Goal: Information Seeking & Learning: Find specific fact

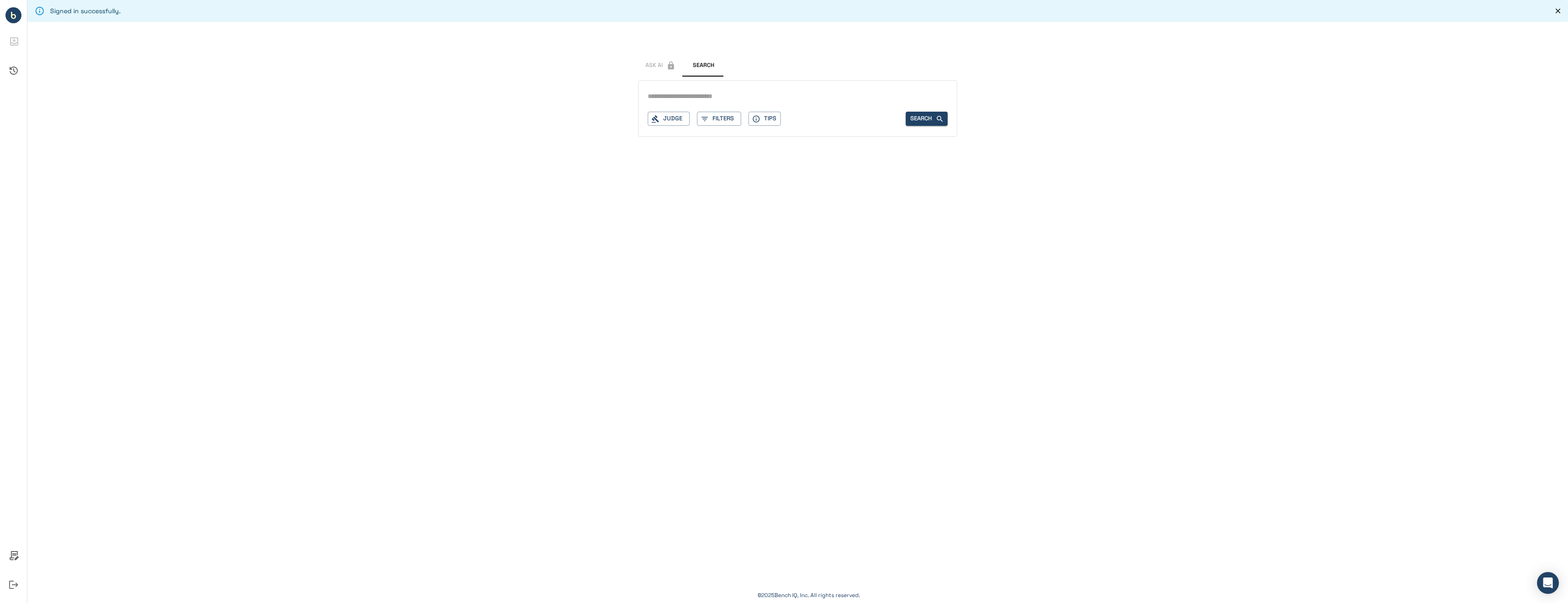
click at [727, 95] on input "text" at bounding box center [797, 97] width 300 height 13
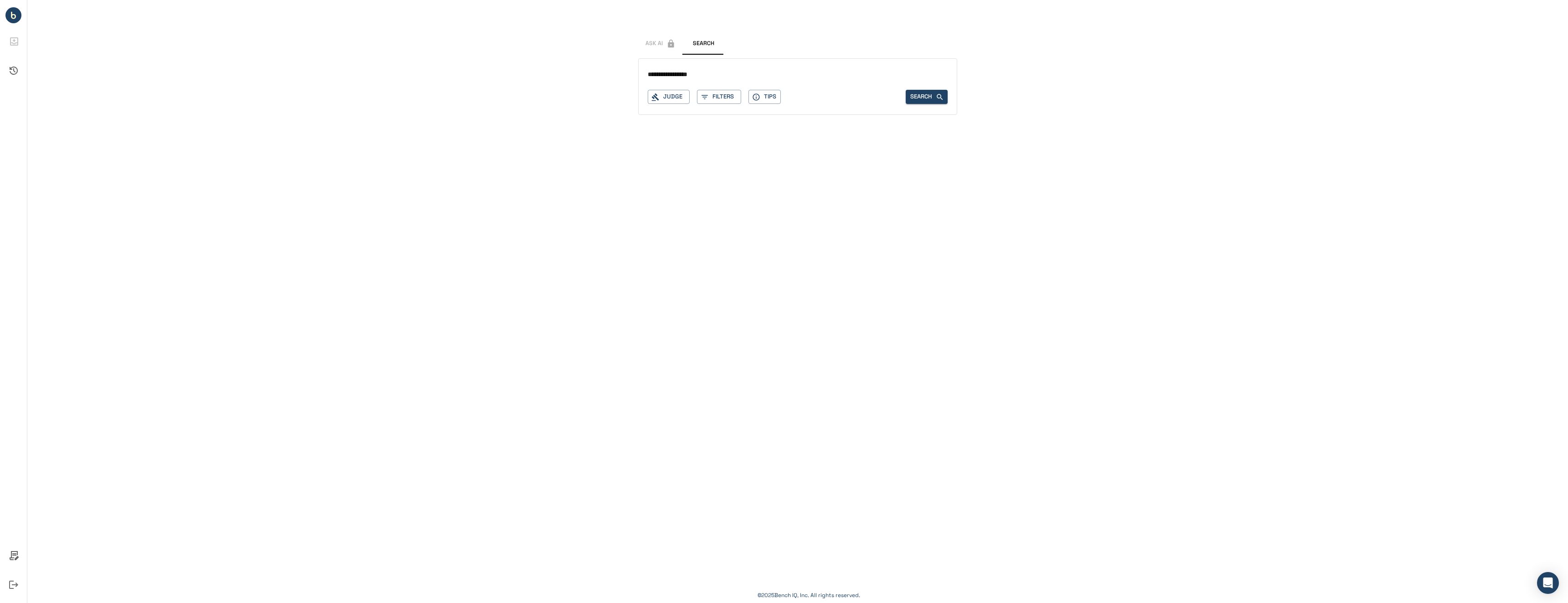
type input "**********"
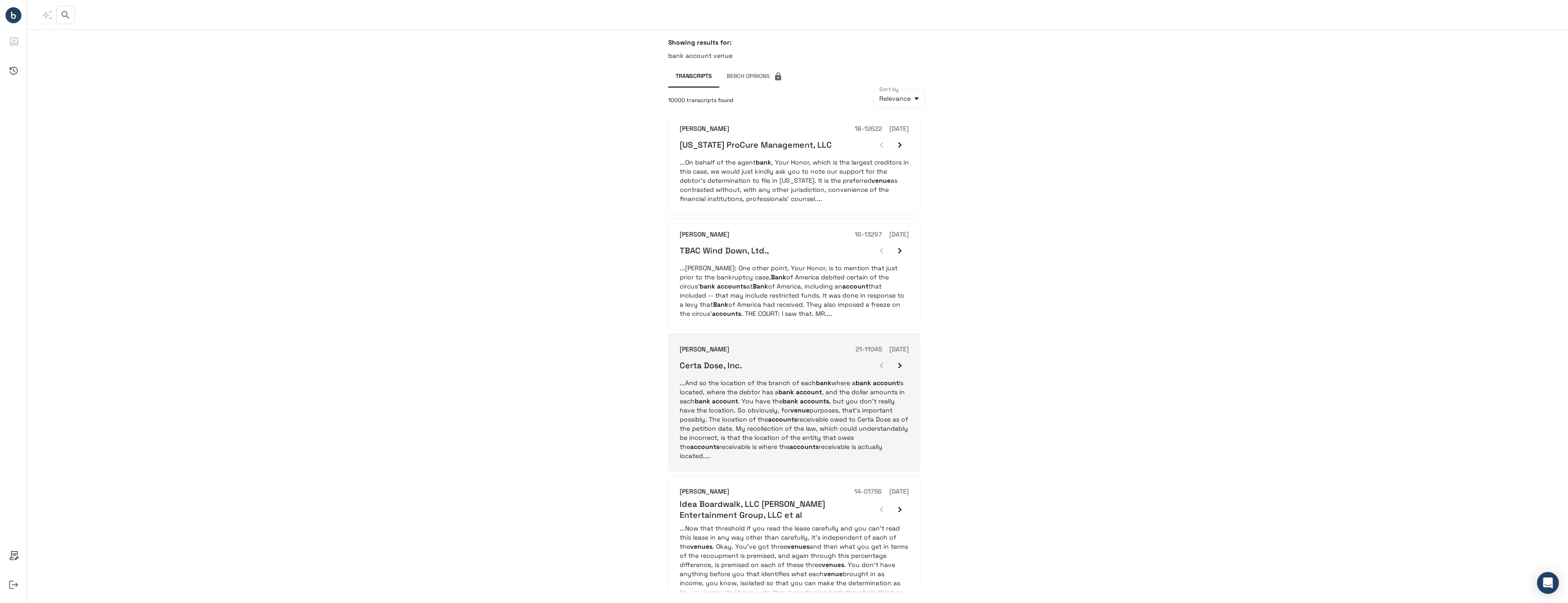
scroll to position [143, 0]
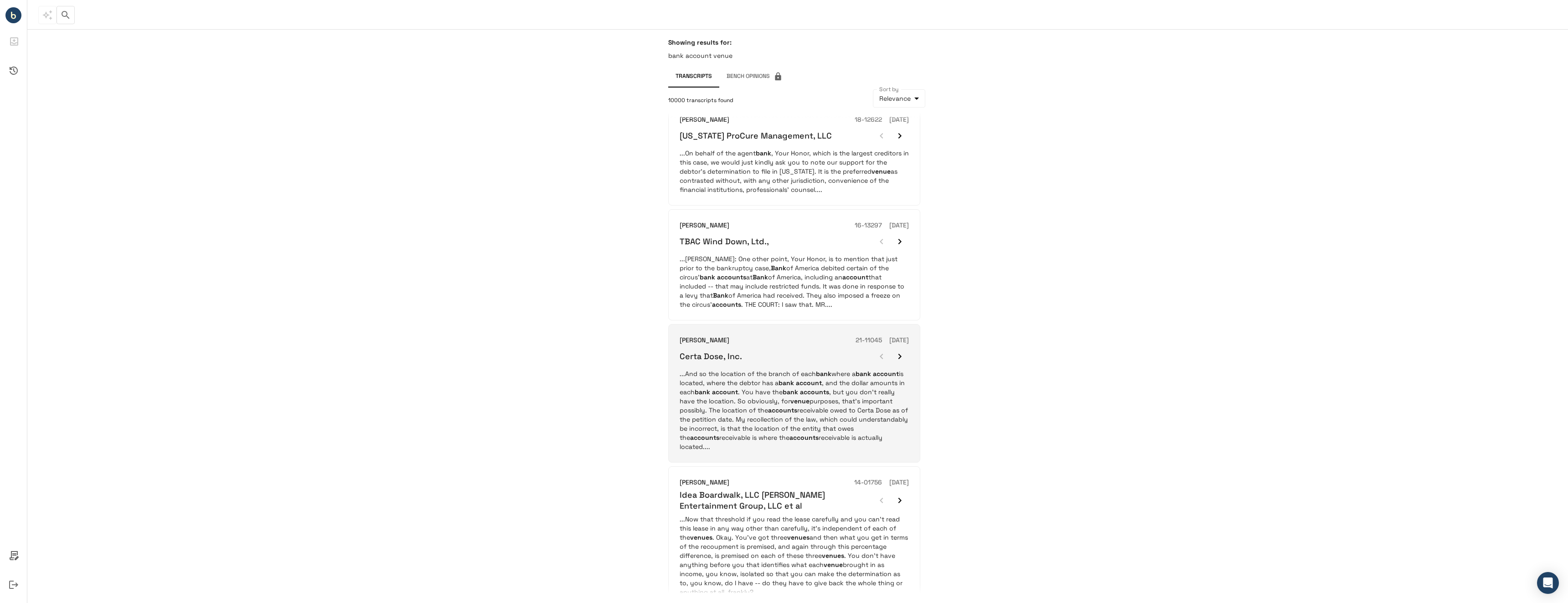
click at [788, 360] on div "Certa Dose, Inc." at bounding box center [794, 357] width 229 height 18
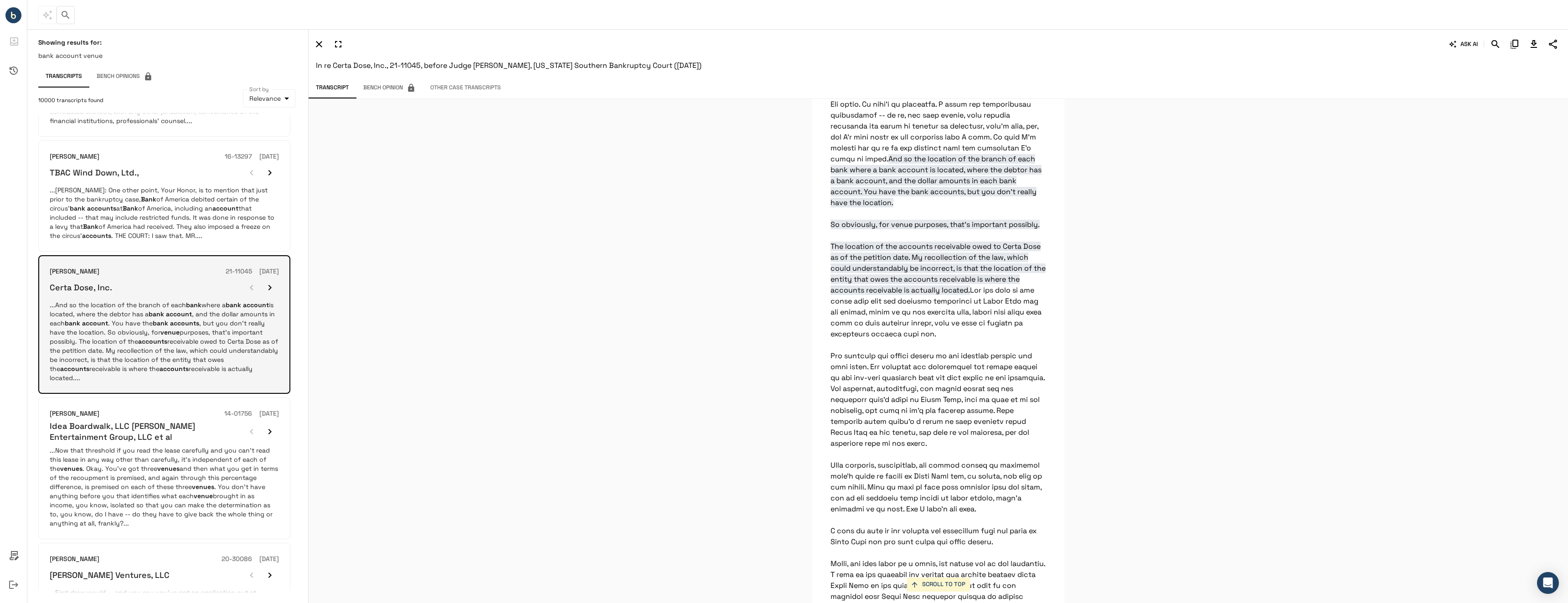
scroll to position [221, 0]
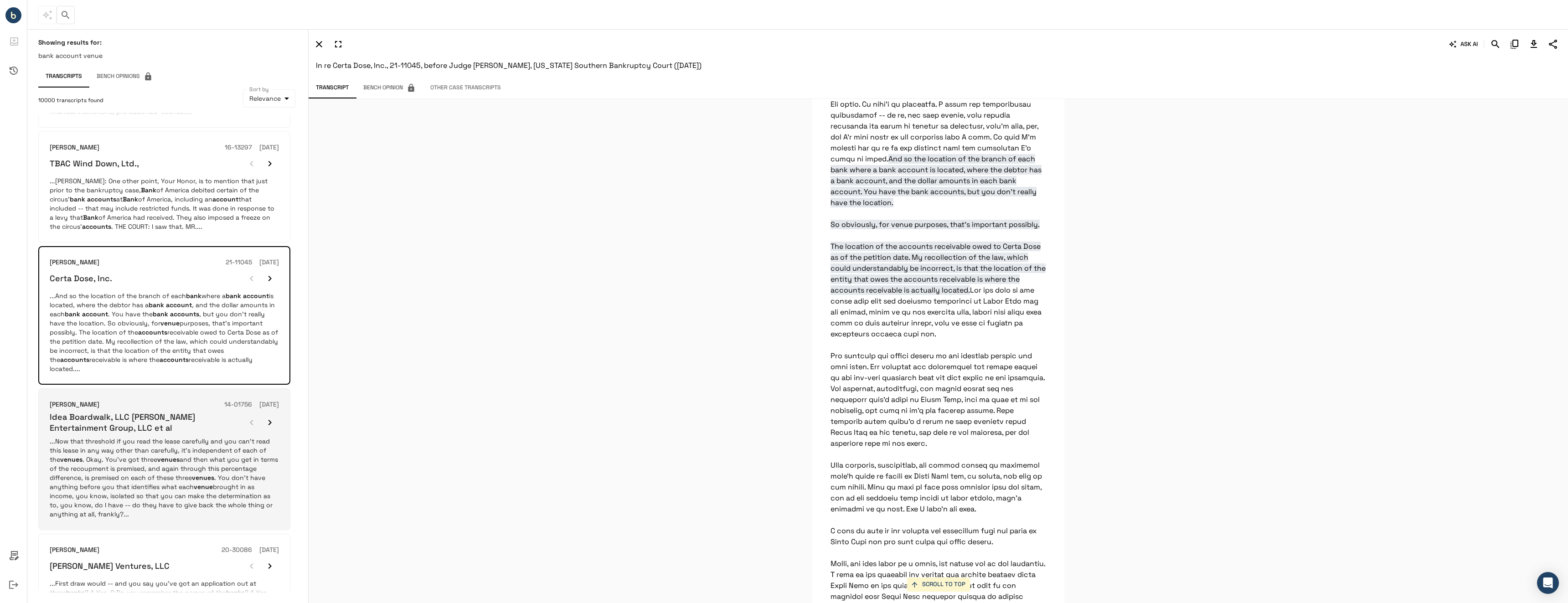
click at [181, 433] on h6 "Idea Boardwalk, LLC [PERSON_NAME] Entertainment Group, LLC et al" at bounding box center [146, 422] width 193 height 21
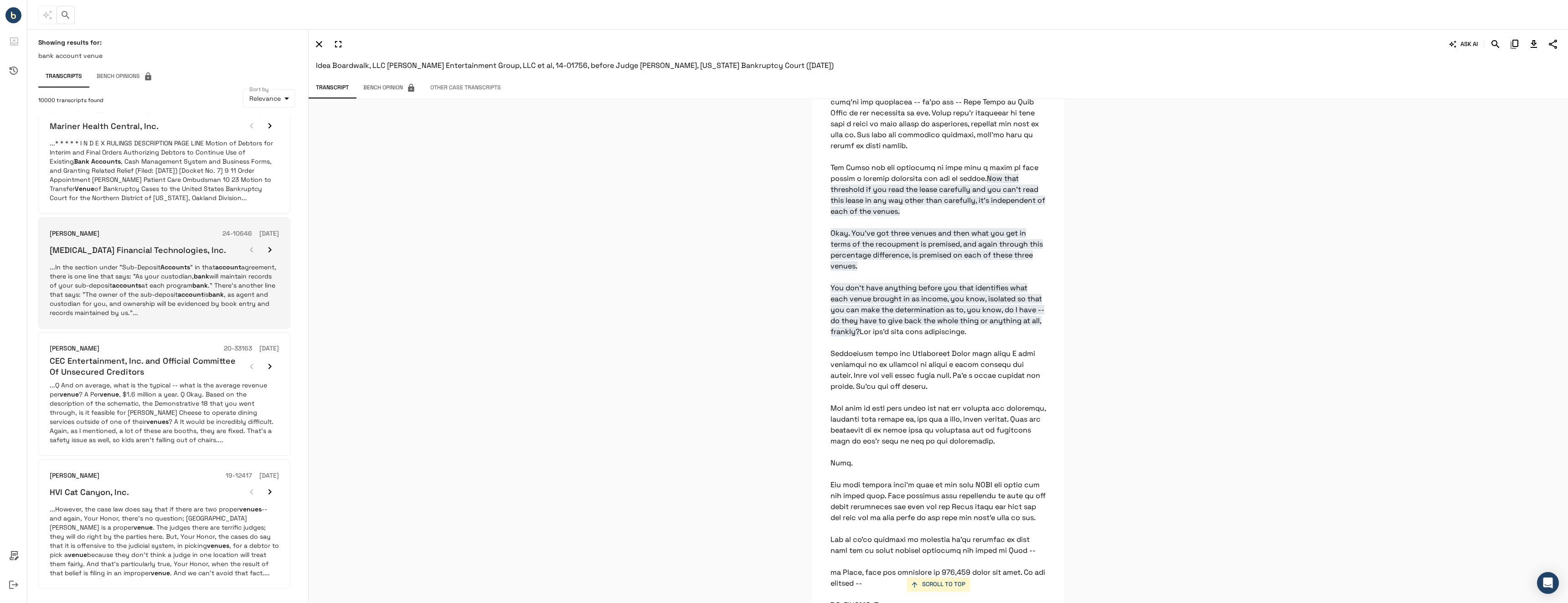
scroll to position [822, 0]
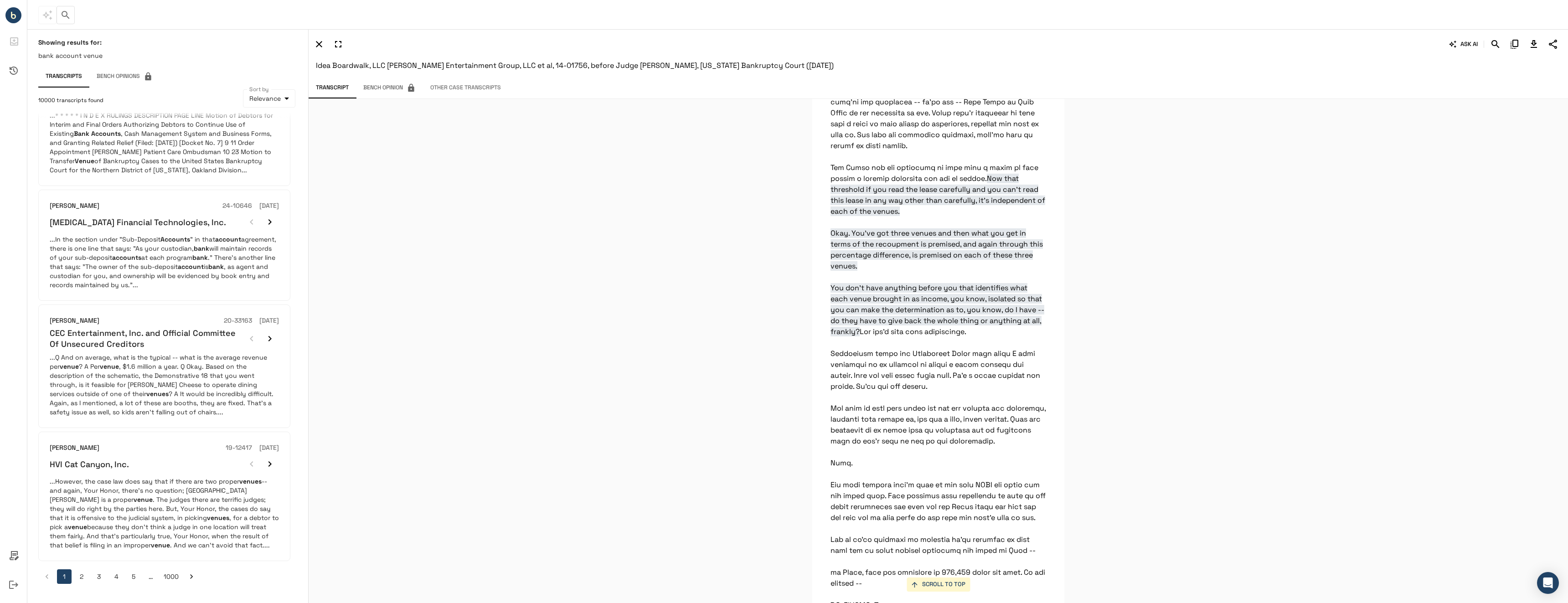
click at [81, 577] on button "2" at bounding box center [82, 576] width 15 height 15
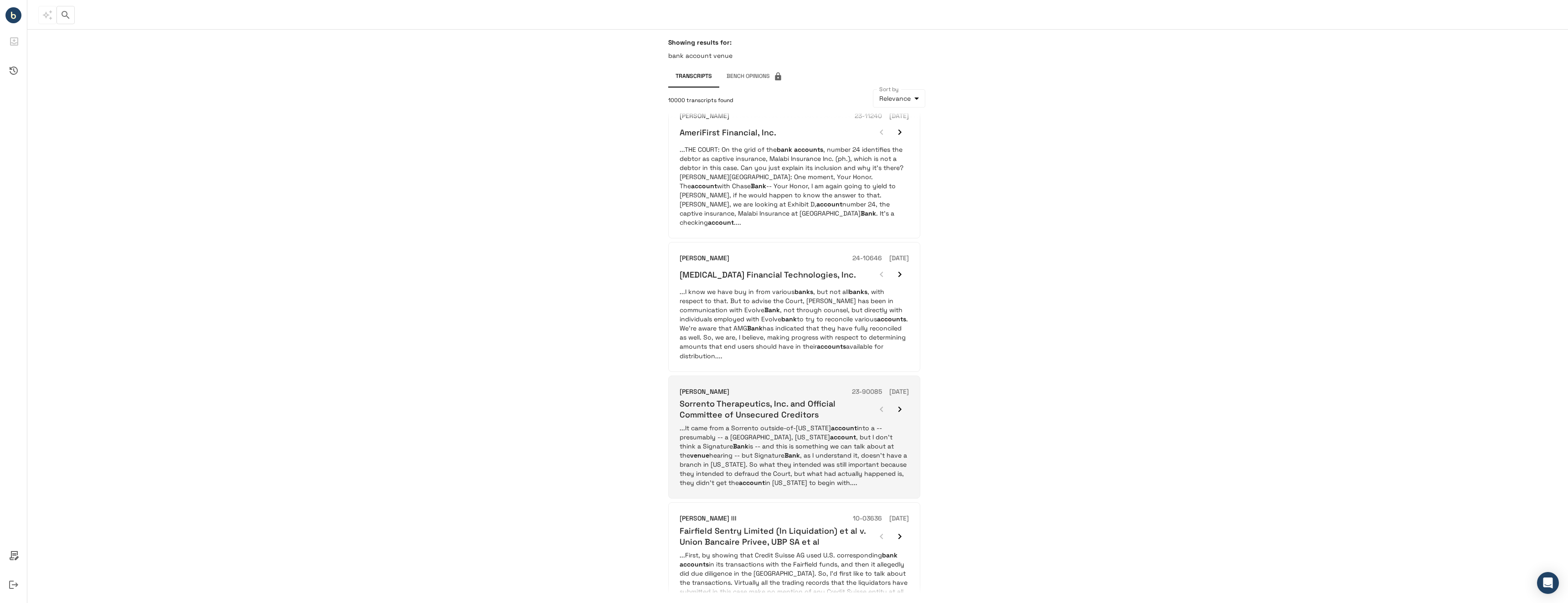
scroll to position [843, 0]
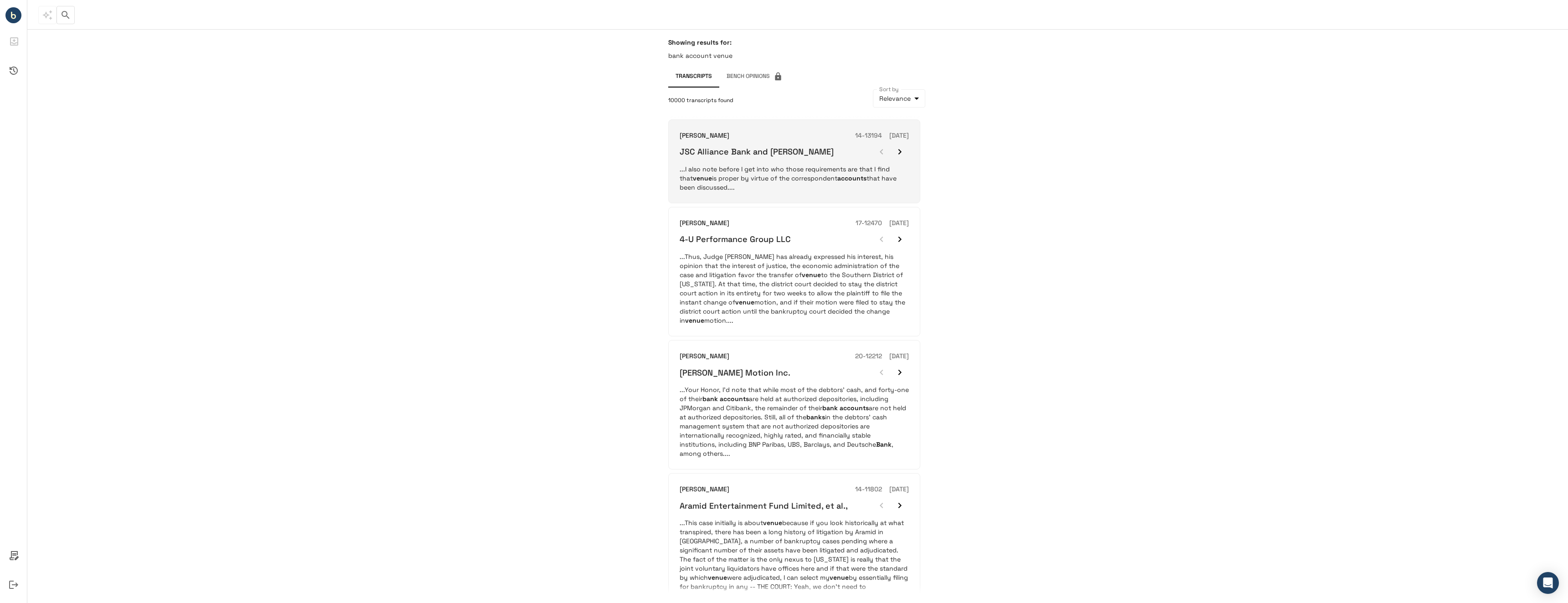
click at [722, 172] on p "...I also note before I get into who those requirements are that I find that ve…" at bounding box center [794, 178] width 229 height 27
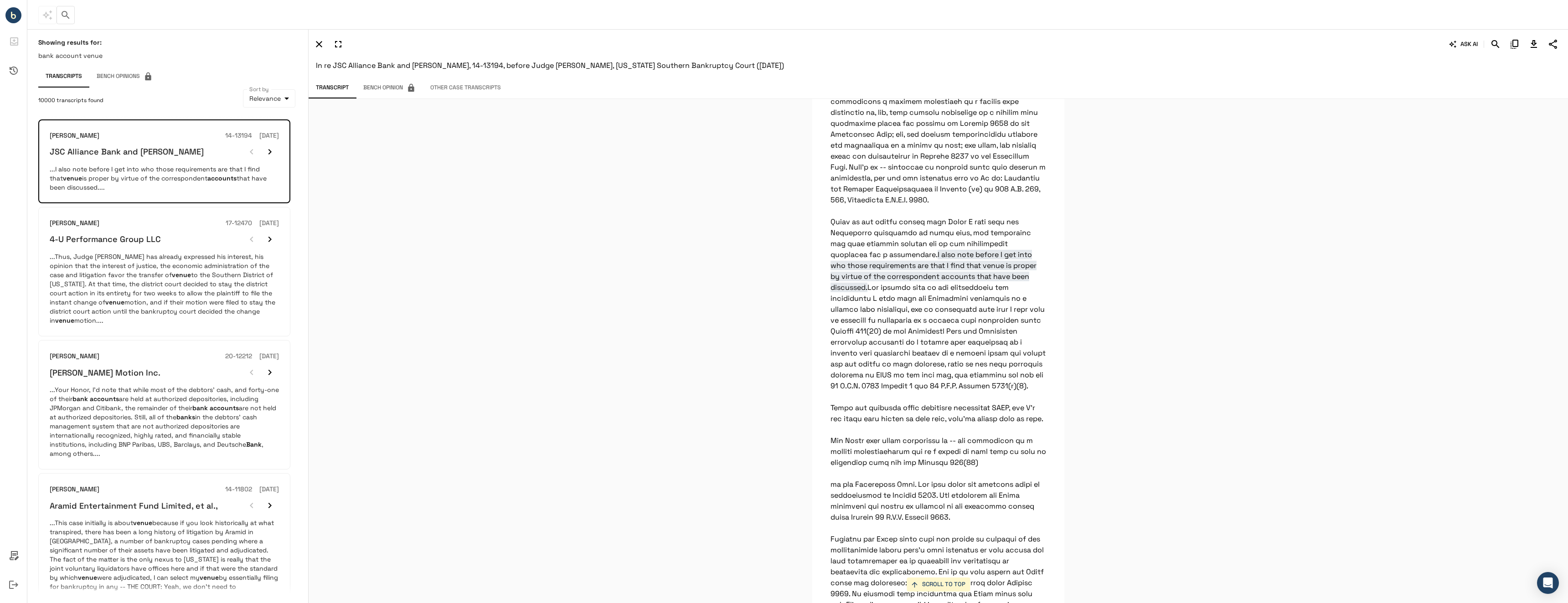
scroll to position [5268, 0]
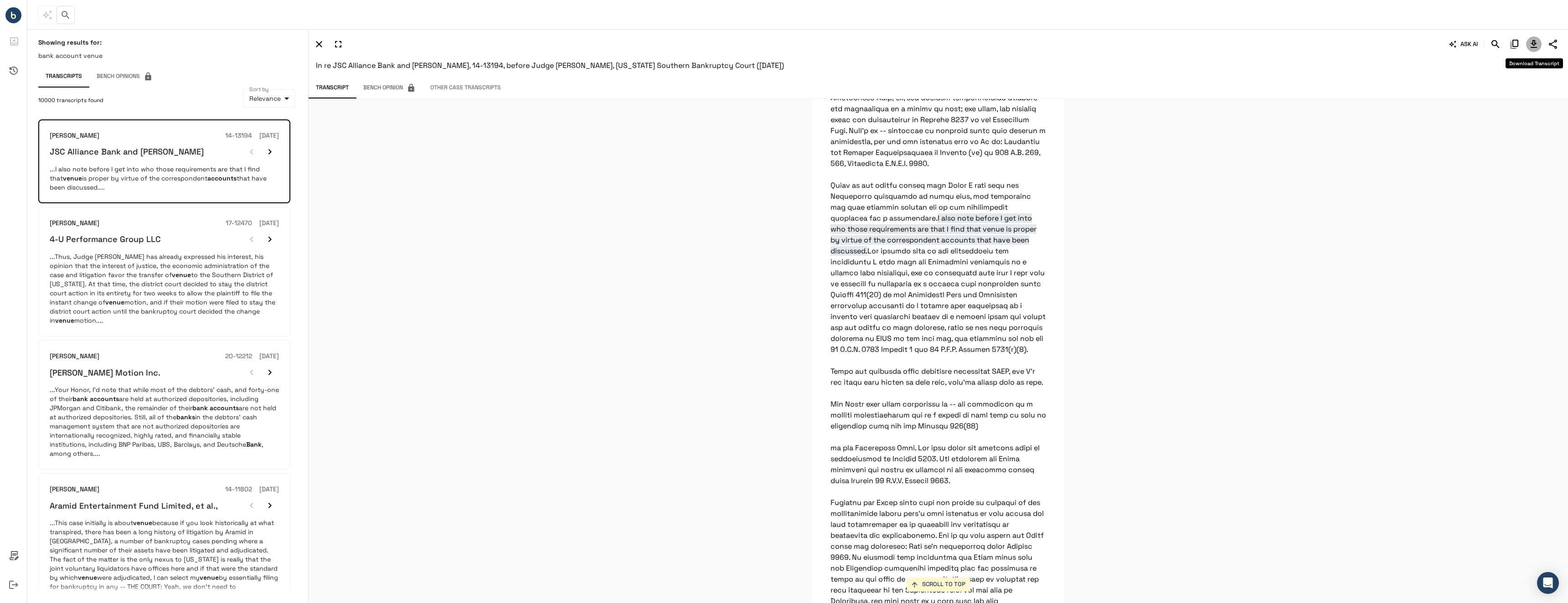
click at [1536, 44] on icon "Download Transcript" at bounding box center [1534, 44] width 6 height 8
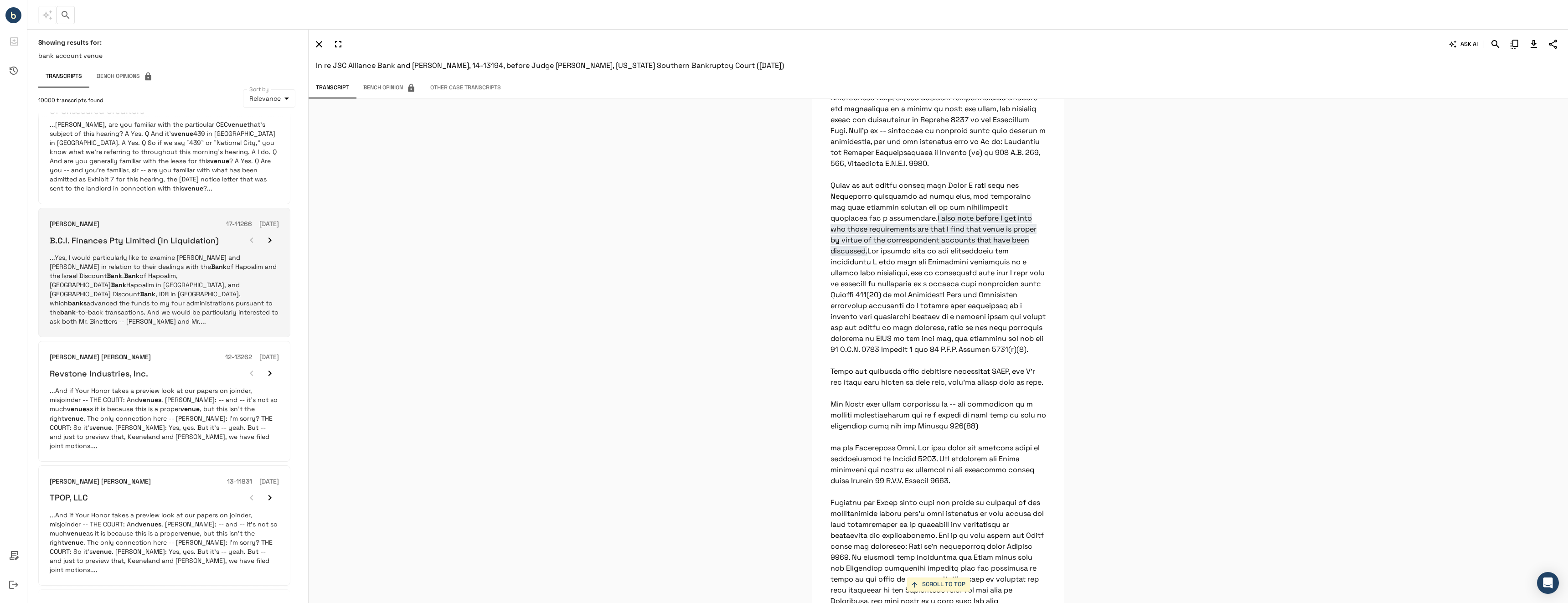
scroll to position [556, 0]
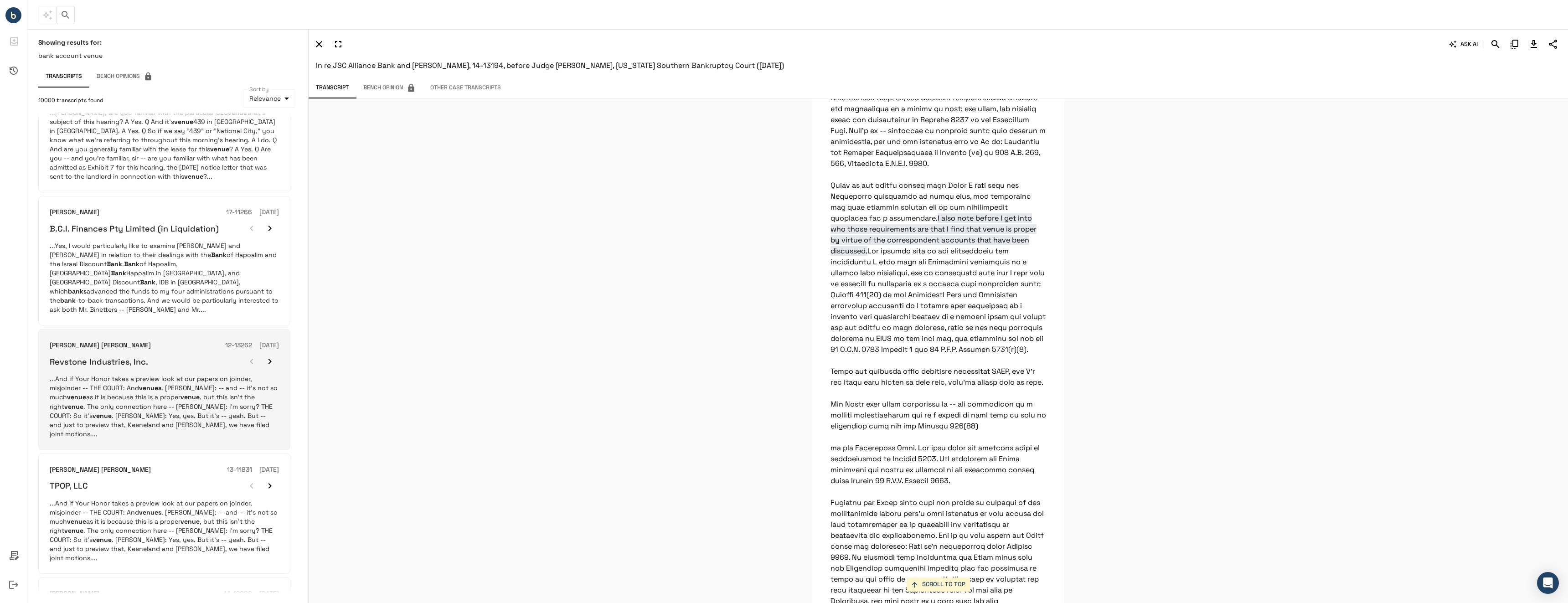
click at [152, 392] on p "...And if Your Honor takes a preview look at our papers on joinder, misjoinder …" at bounding box center [164, 406] width 229 height 64
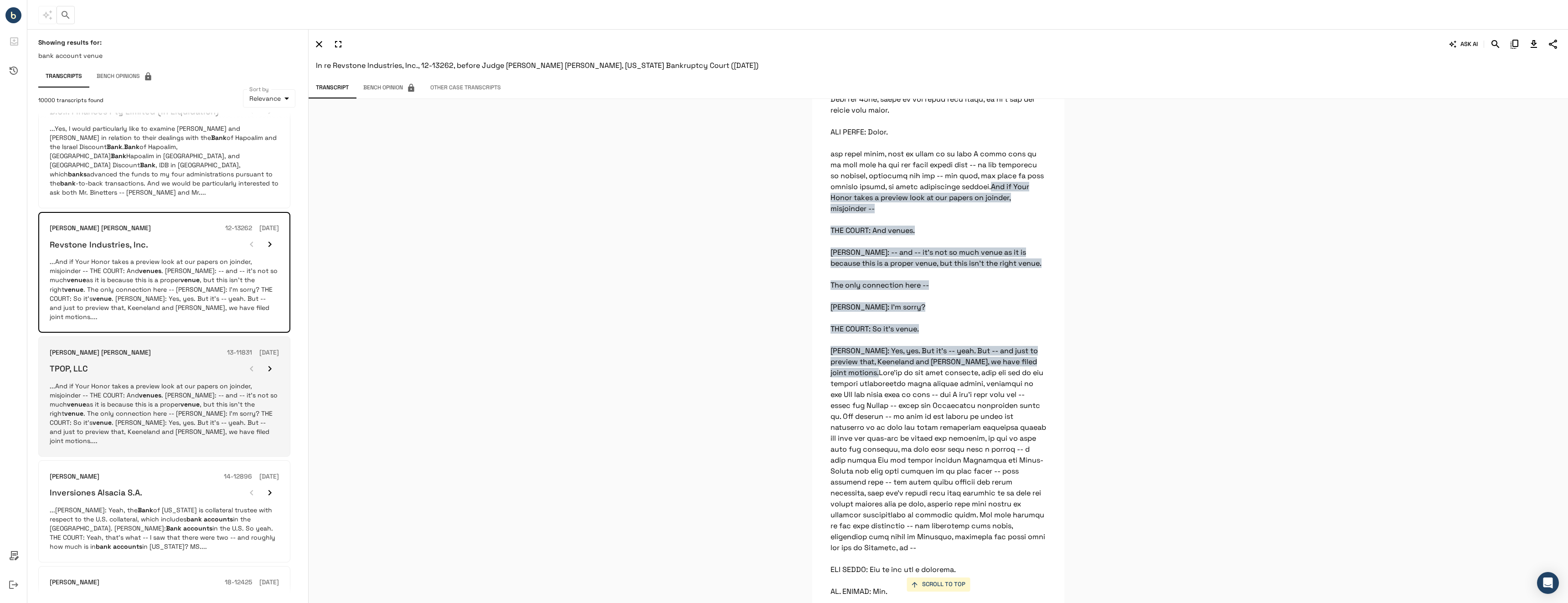
scroll to position [773, 0]
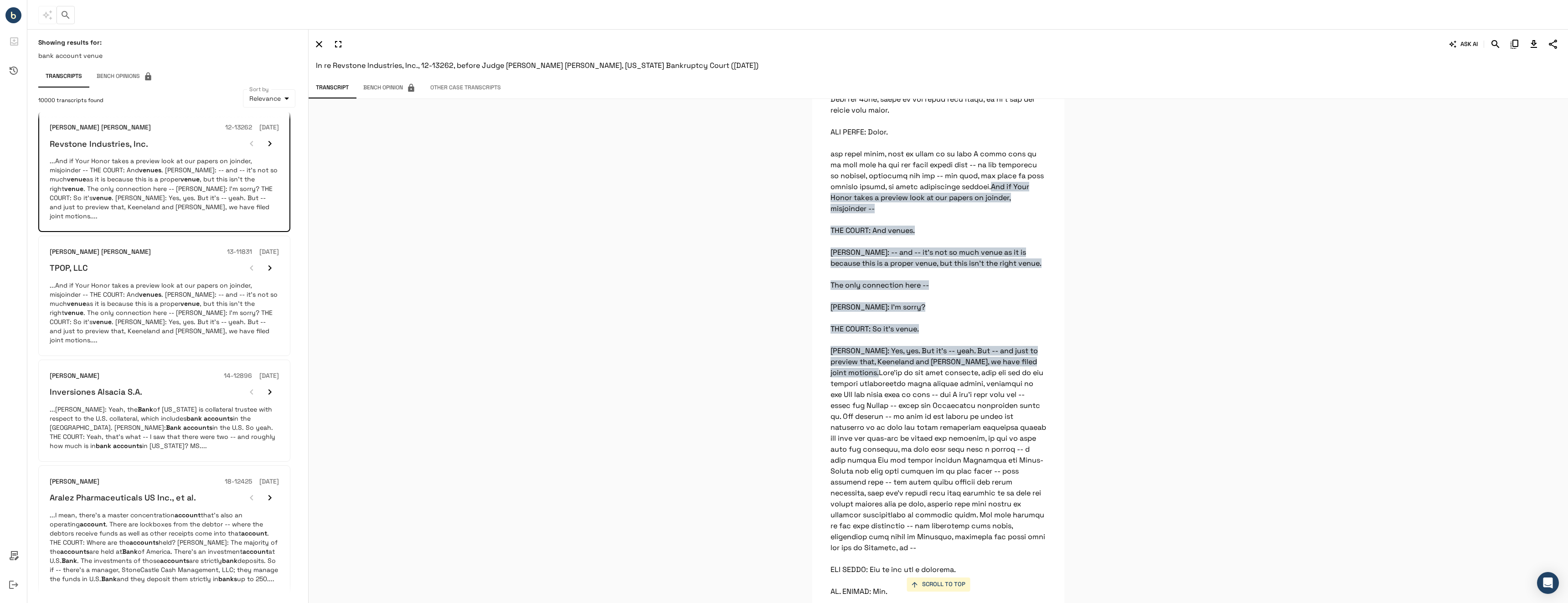
click at [114, 602] on button "4" at bounding box center [116, 610] width 15 height 15
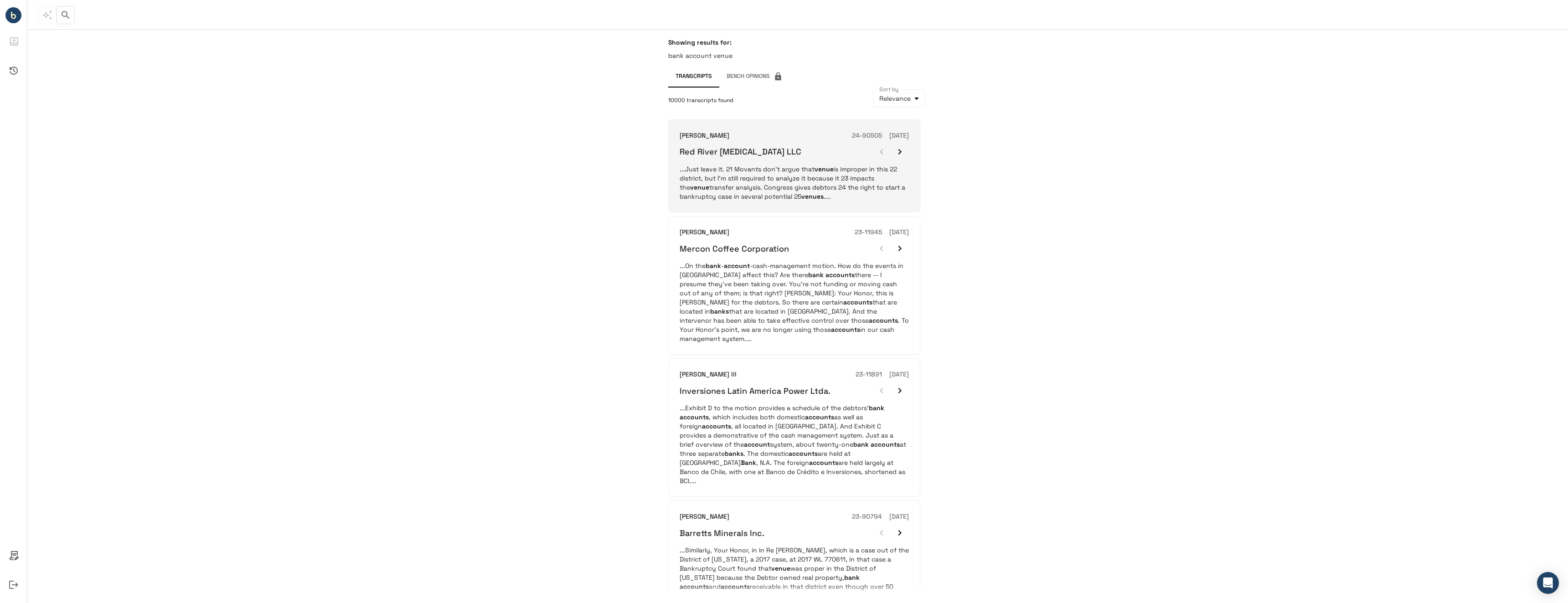
click at [698, 186] on p "...Just leave it. 21 Movants don't argue that venue is improper in this 22 dist…" at bounding box center [794, 183] width 229 height 37
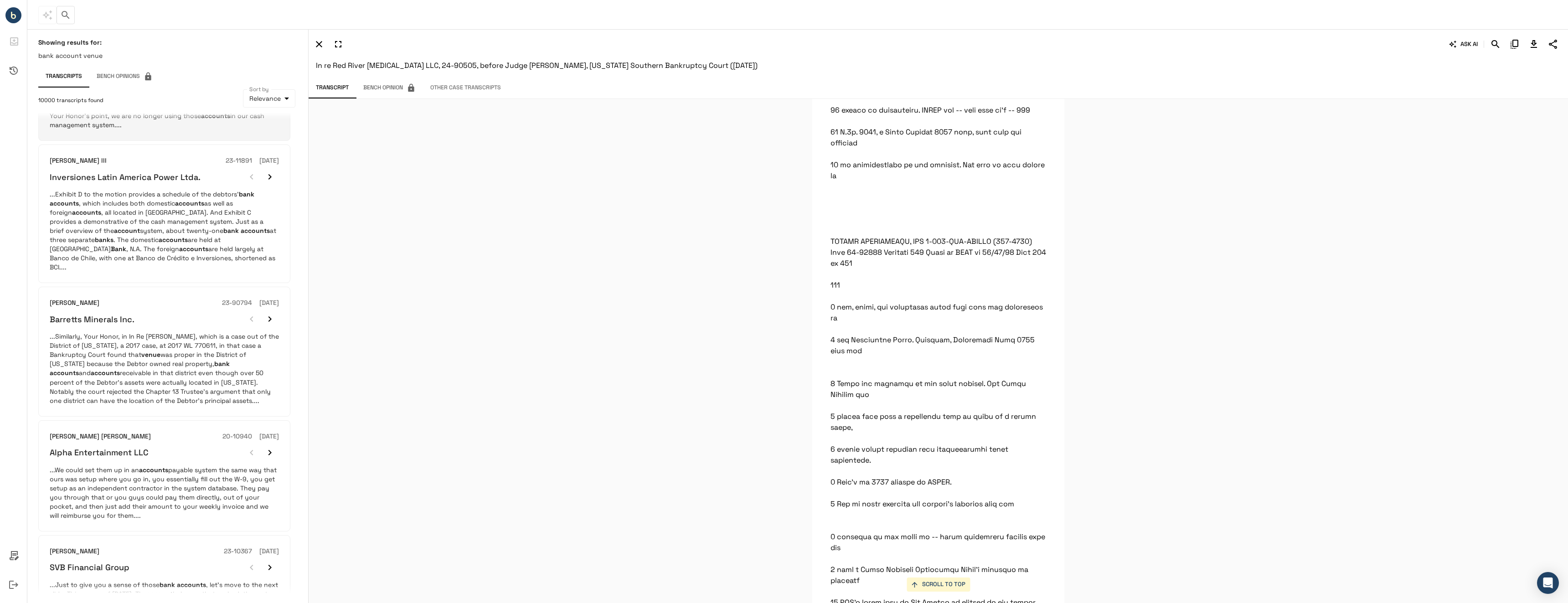
scroll to position [237, 0]
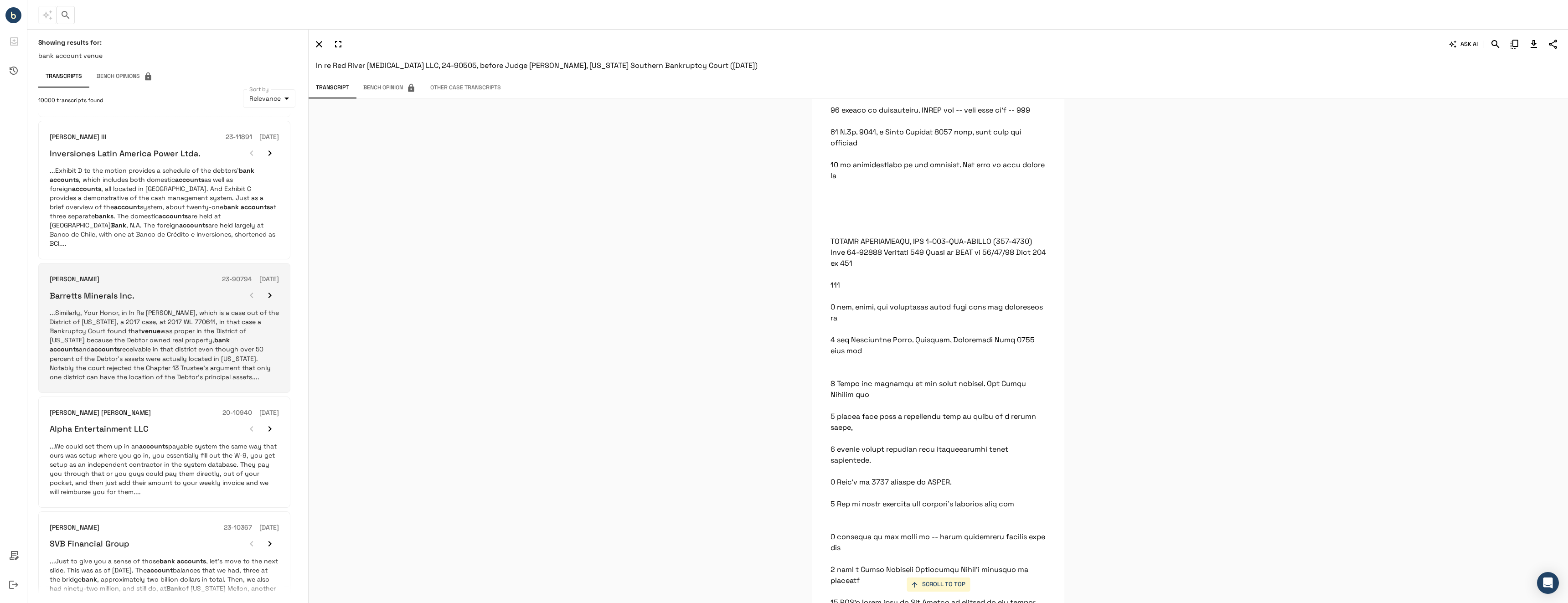
click at [151, 311] on p "...Similarly, Your Honor, in In Re [PERSON_NAME], which is a case out of the Di…" at bounding box center [164, 344] width 229 height 73
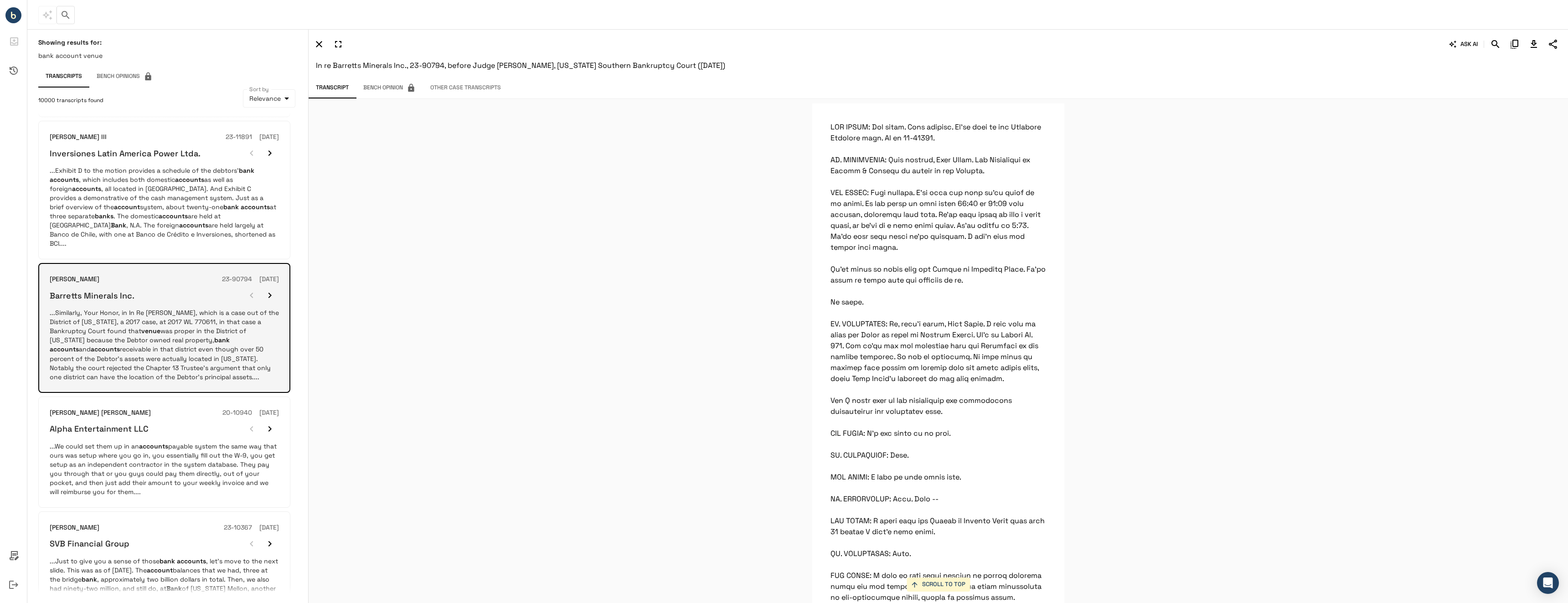
scroll to position [29089, 0]
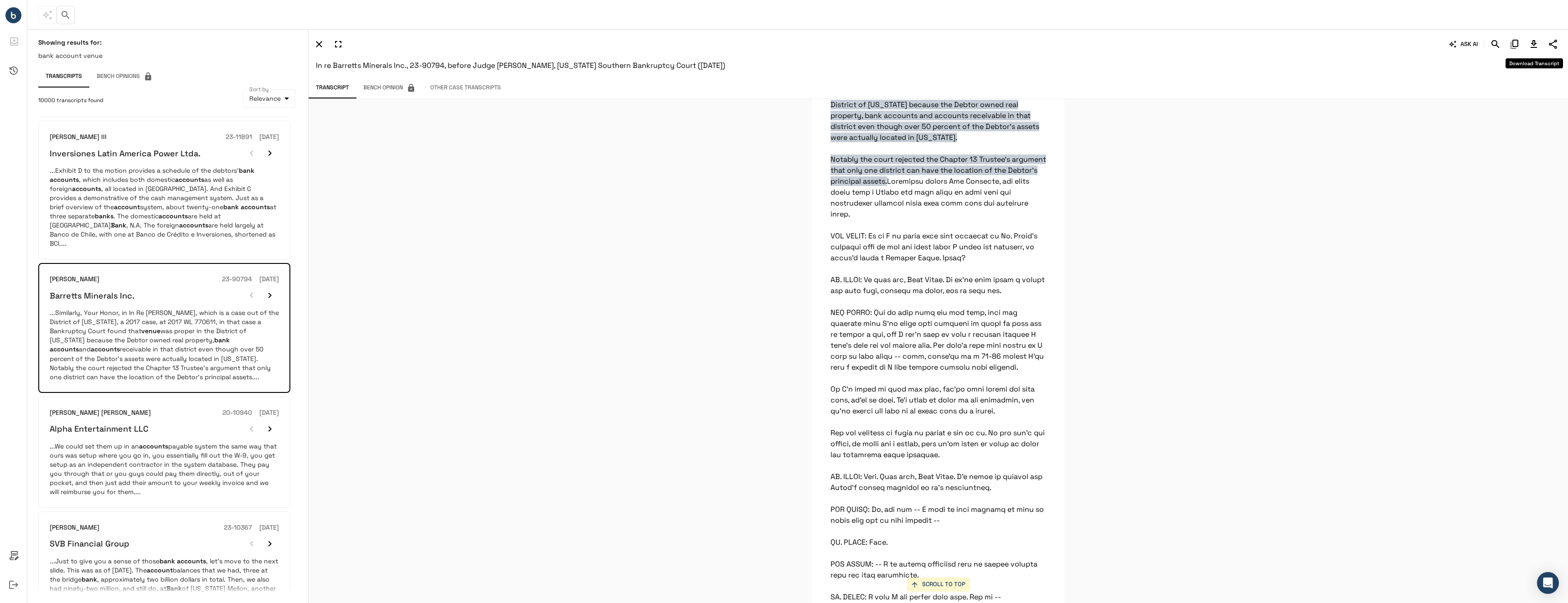
click at [1533, 46] on icon "Download Transcript" at bounding box center [1534, 44] width 11 height 11
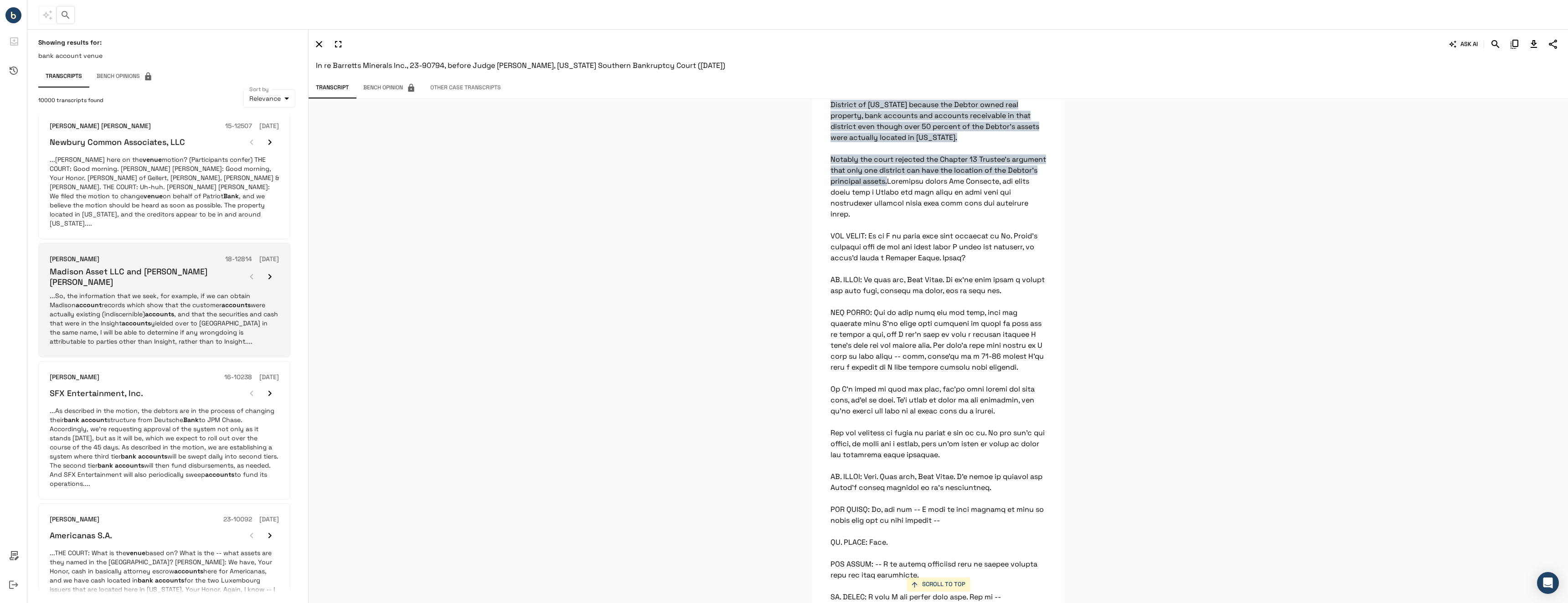
scroll to position [804, 0]
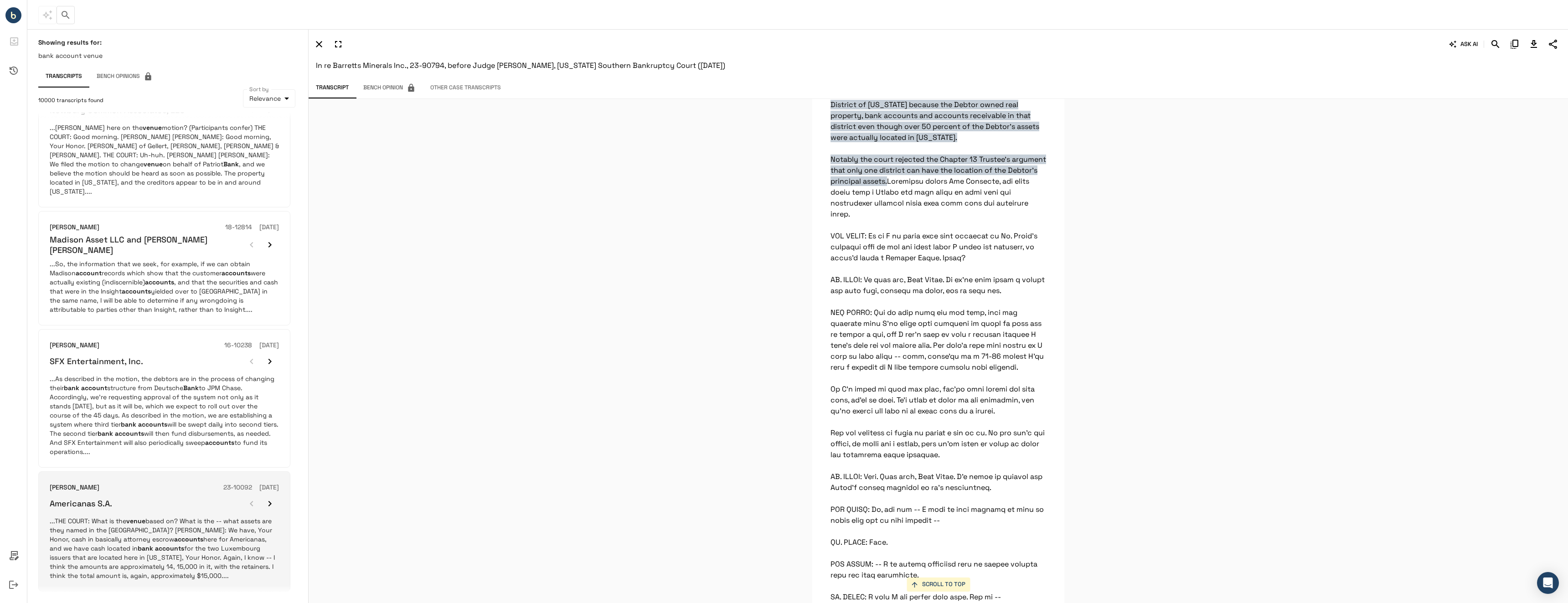
click at [104, 516] on p "...THE COURT: What is the venue based on? What is the -- what assets are they n…" at bounding box center [164, 548] width 229 height 64
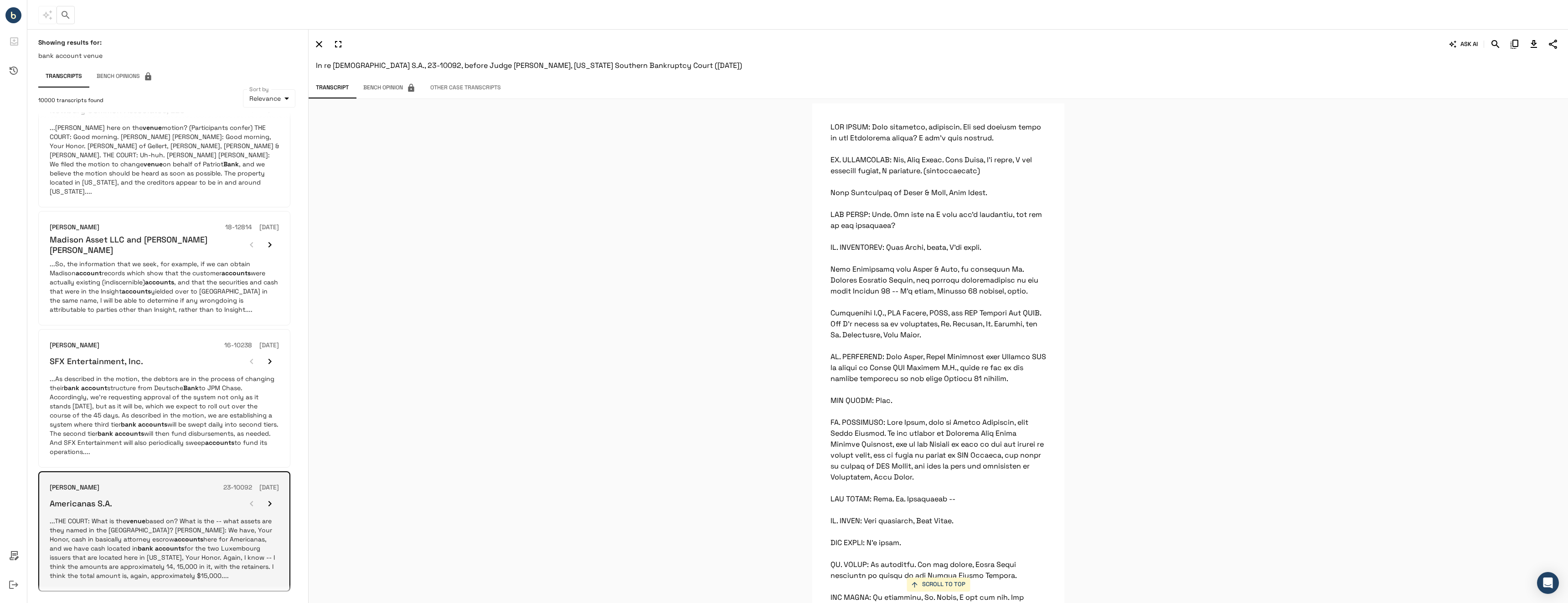
scroll to position [1515, 0]
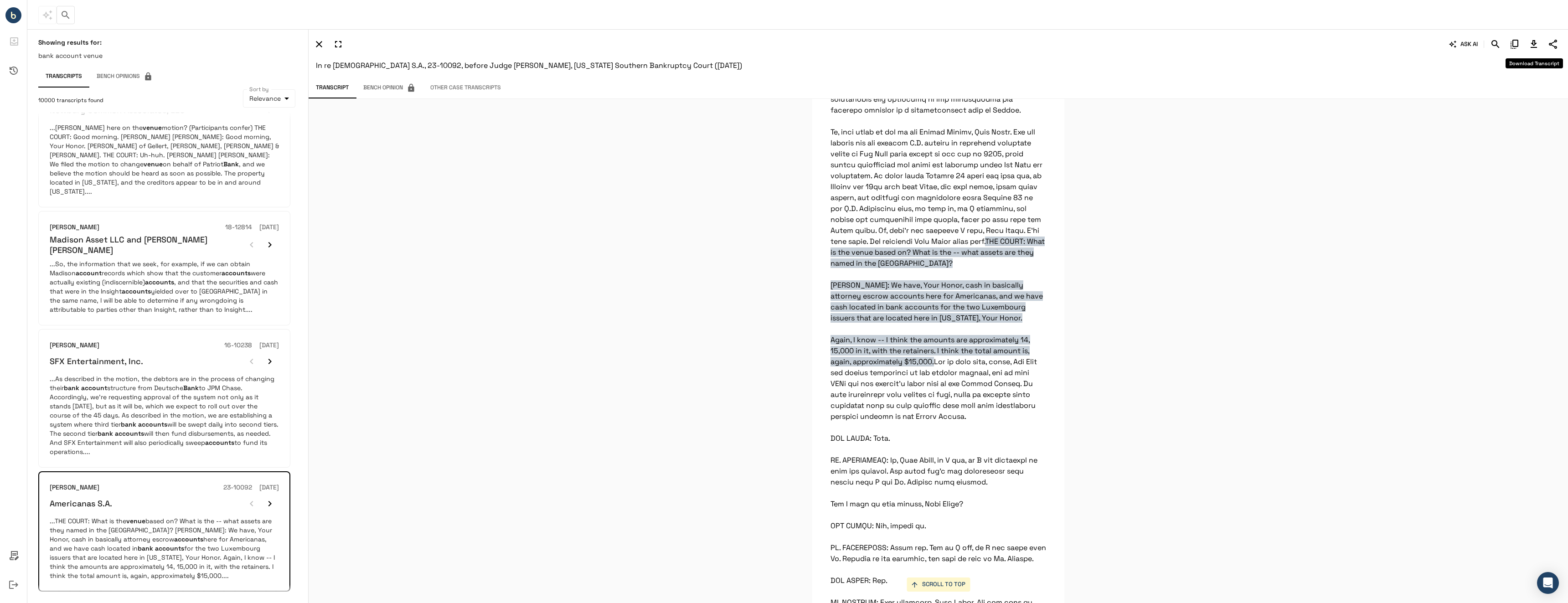
click at [1531, 46] on icon "Download Transcript" at bounding box center [1534, 44] width 11 height 11
click at [132, 599] on button "5" at bounding box center [133, 607] width 15 height 15
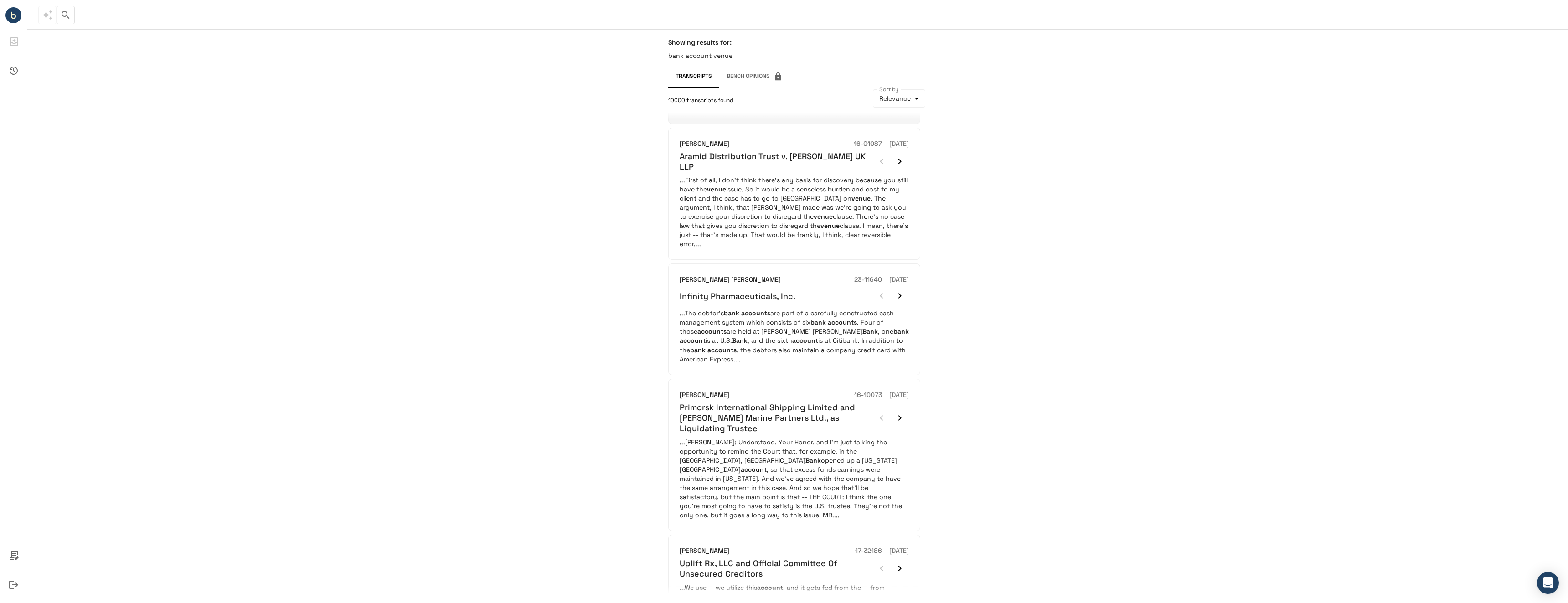
scroll to position [876, 0]
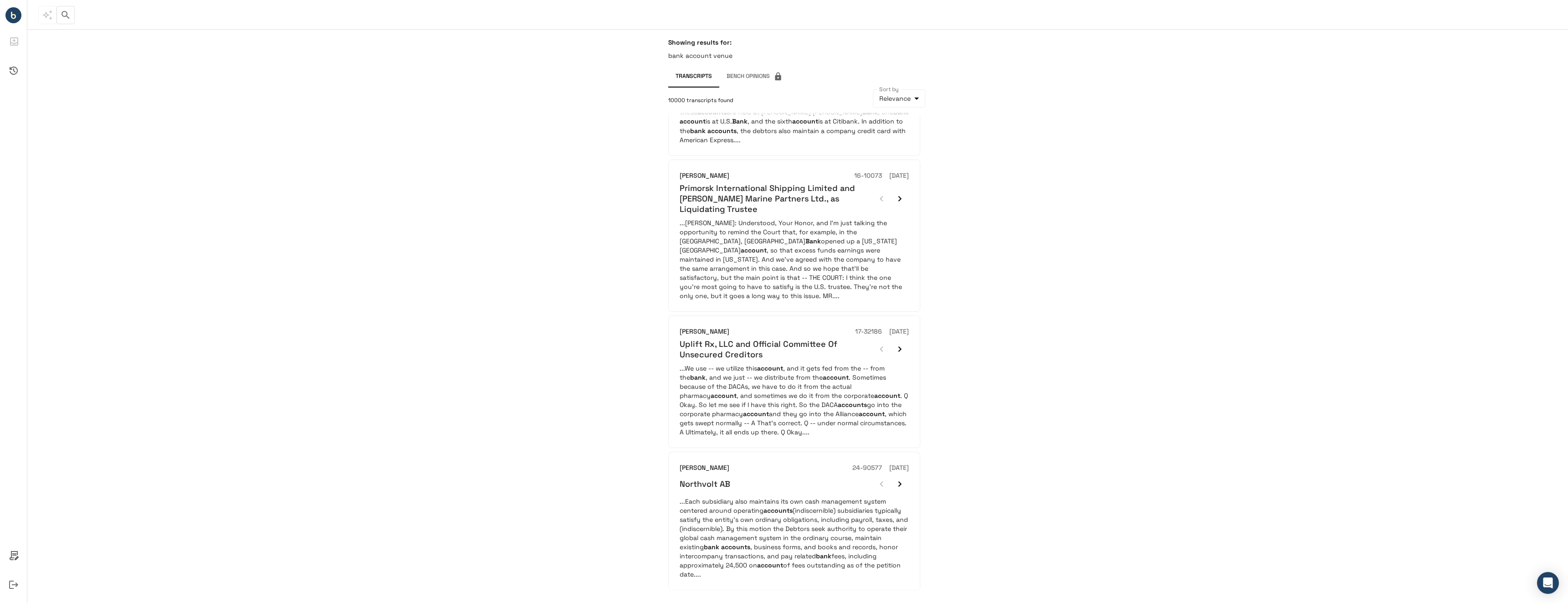
click at [695, 598] on button "1" at bounding box center [694, 605] width 15 height 15
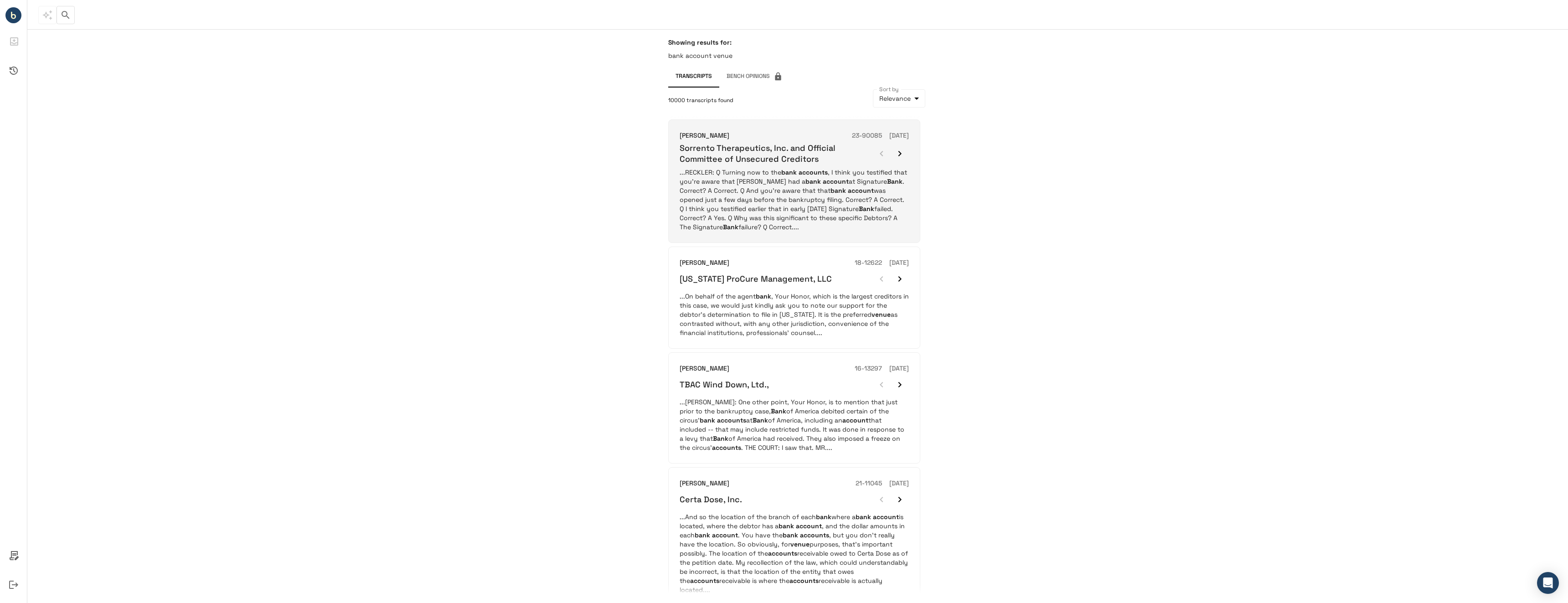
click at [752, 209] on p "...RECKLER: Q Turning now to the bank accounts , I think you testified that you…" at bounding box center [794, 200] width 229 height 64
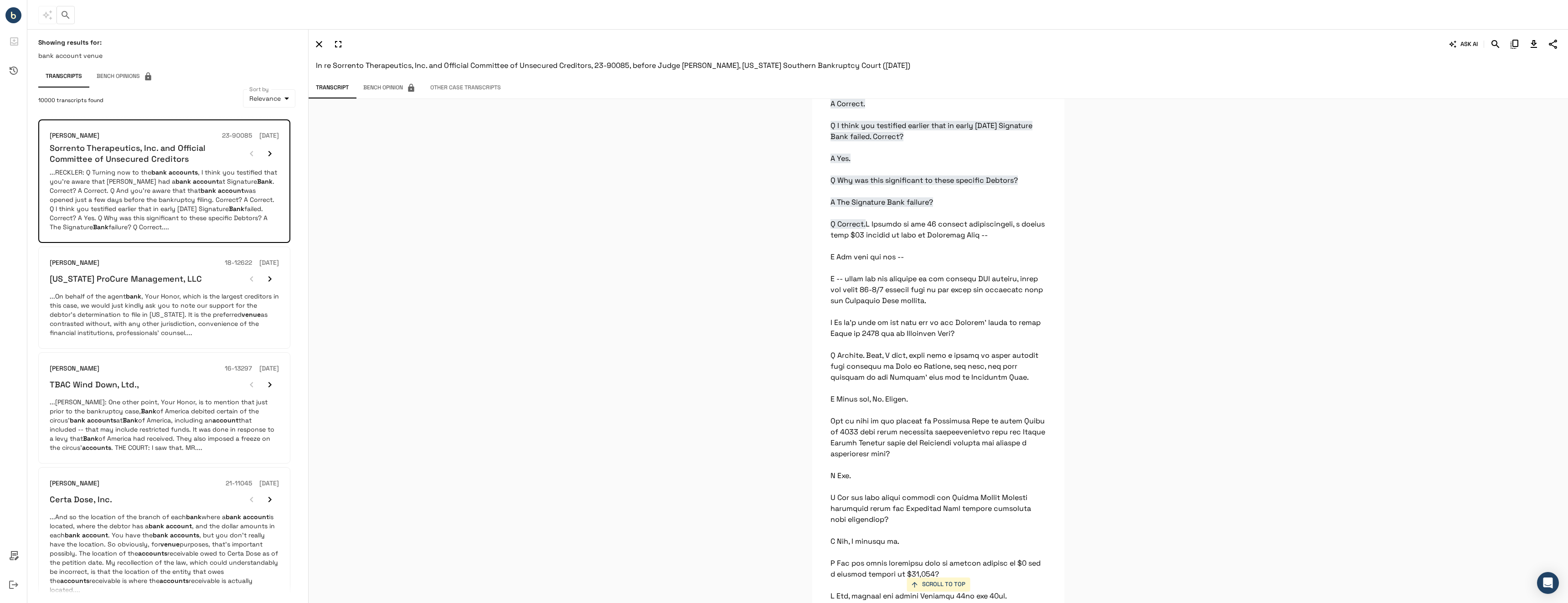
scroll to position [41773, 0]
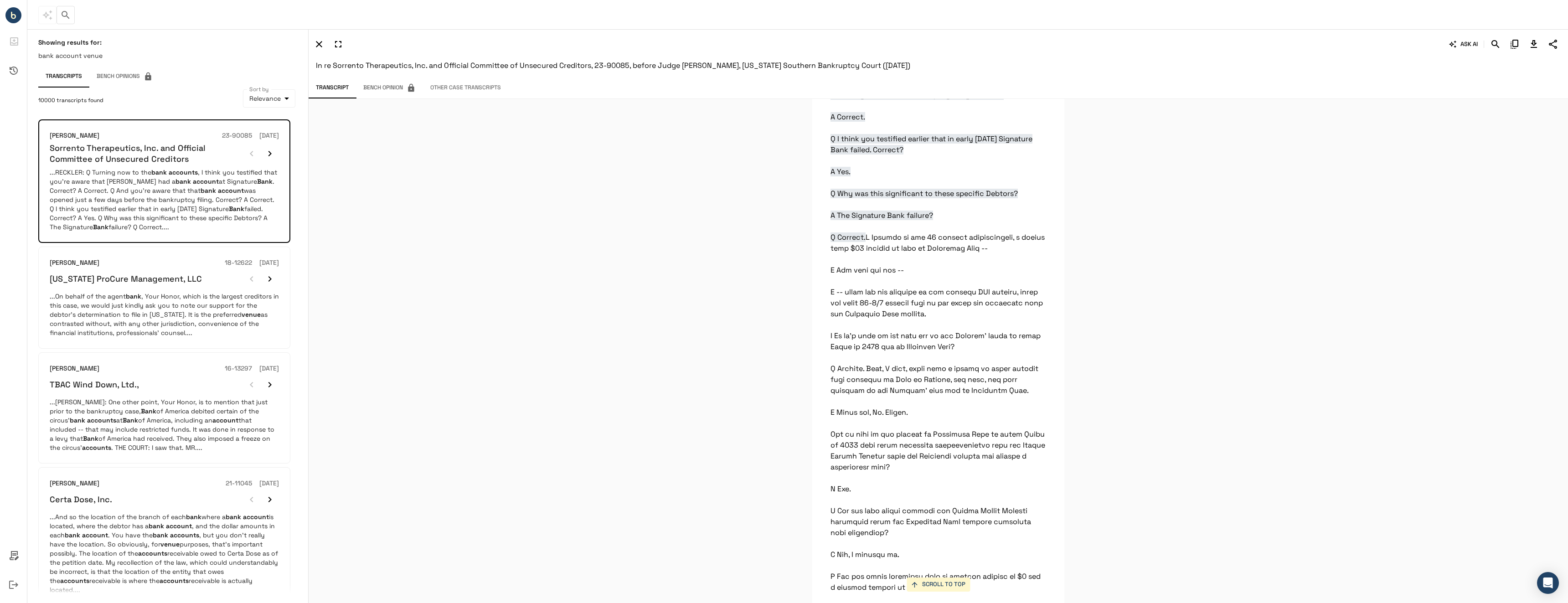
click at [1535, 40] on icon "Download Transcript" at bounding box center [1534, 44] width 6 height 8
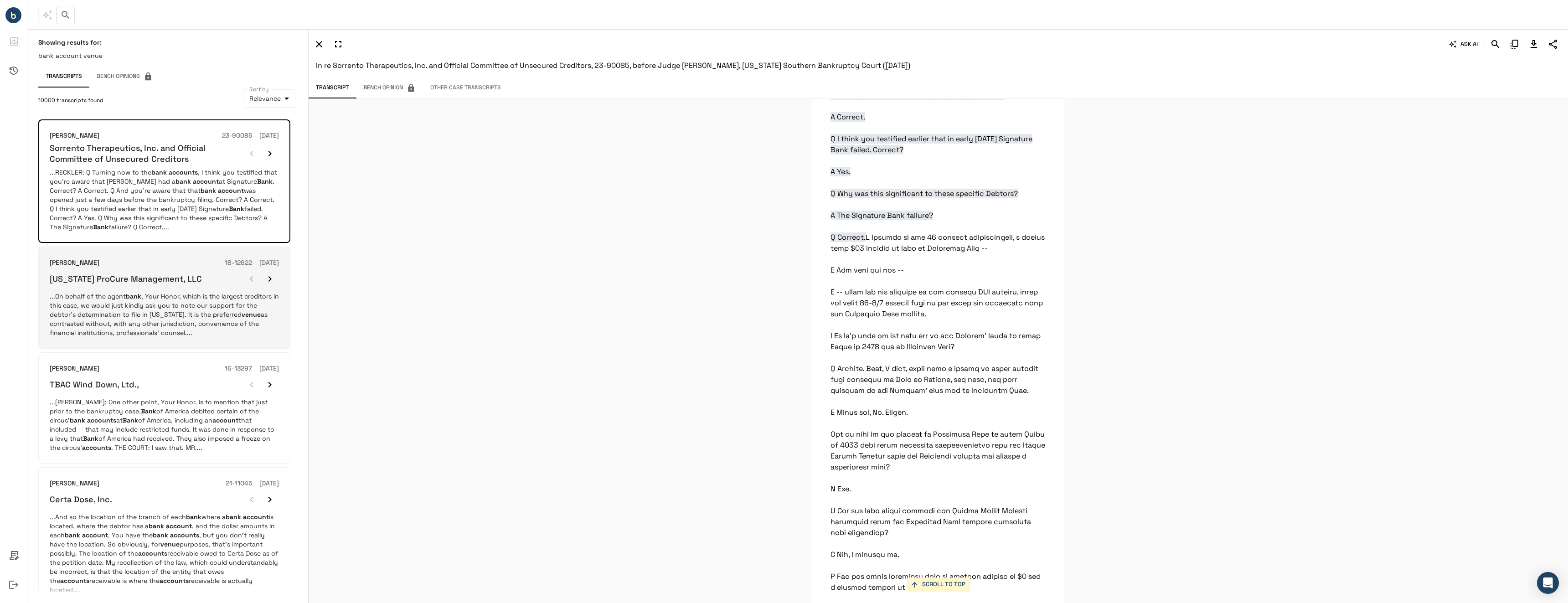
click at [202, 307] on p "...On behalf of the agent bank , Your Honor, which is the largest creditors in …" at bounding box center [164, 314] width 229 height 46
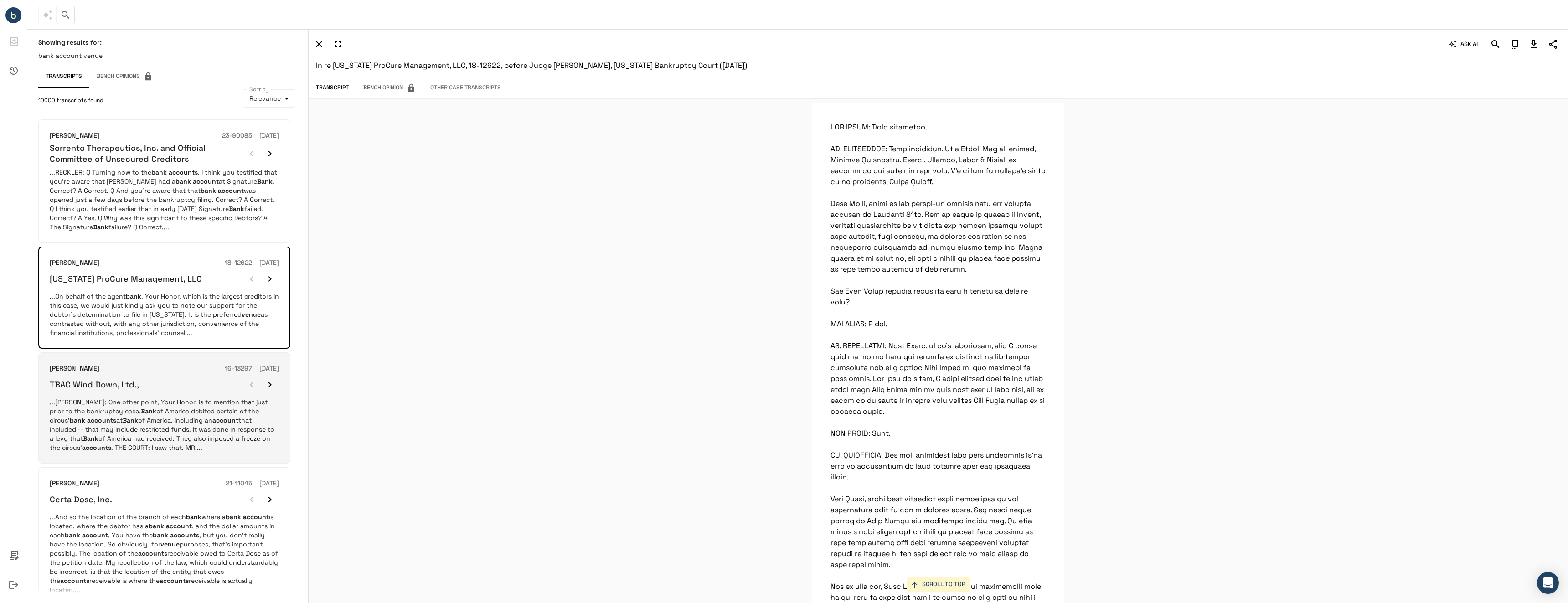
scroll to position [6474, 0]
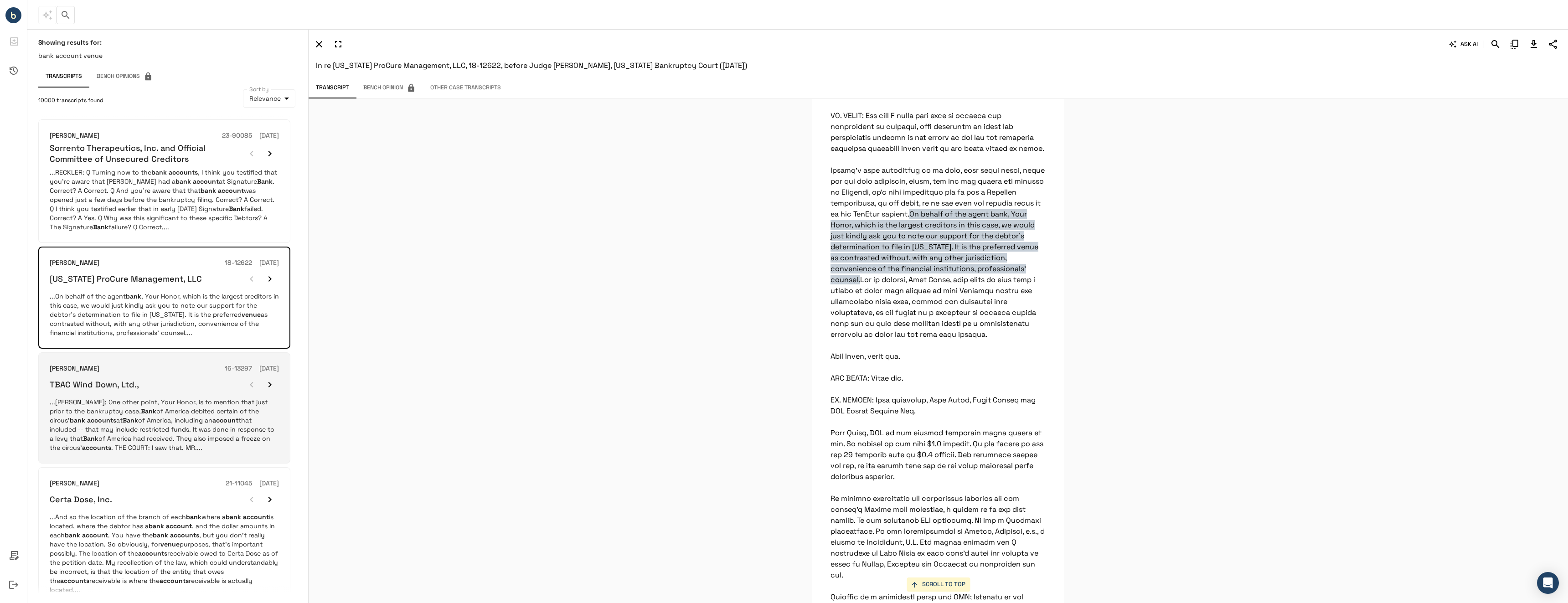
click at [168, 401] on p "...[PERSON_NAME]: One other point, Your Honor, is to mention that just prior to…" at bounding box center [164, 425] width 229 height 55
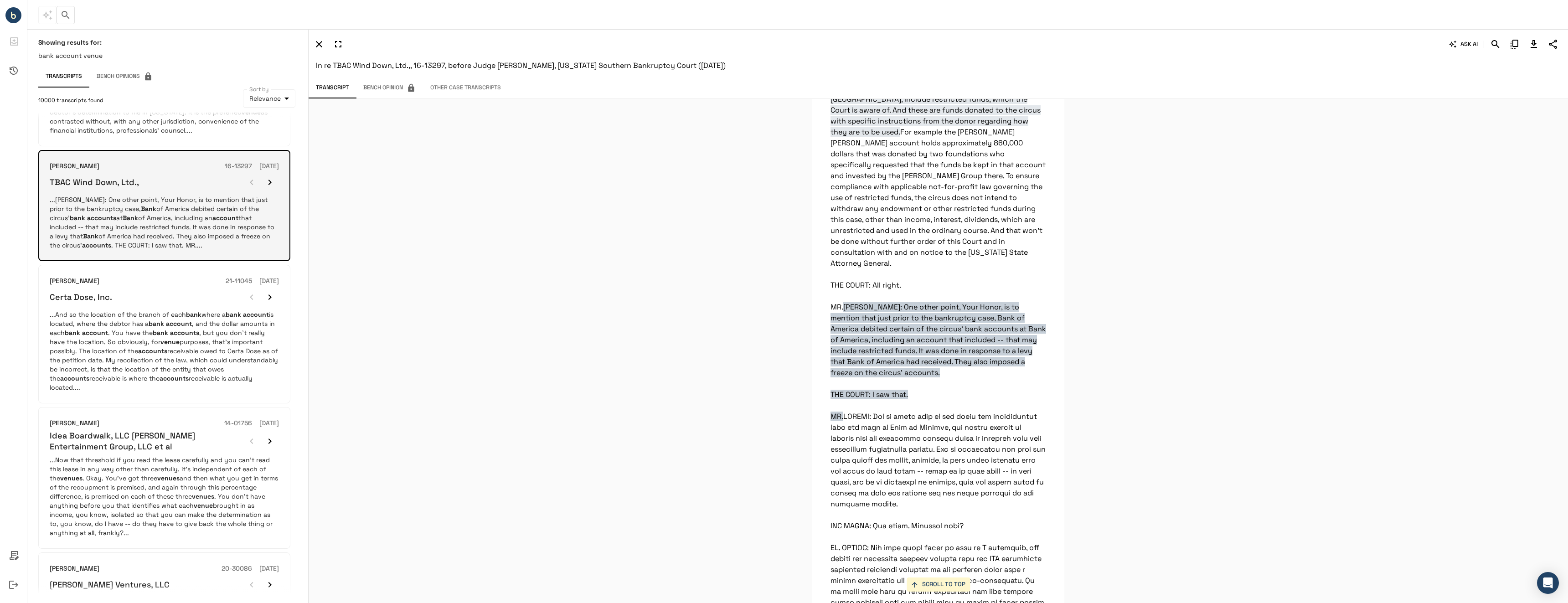
scroll to position [226, 0]
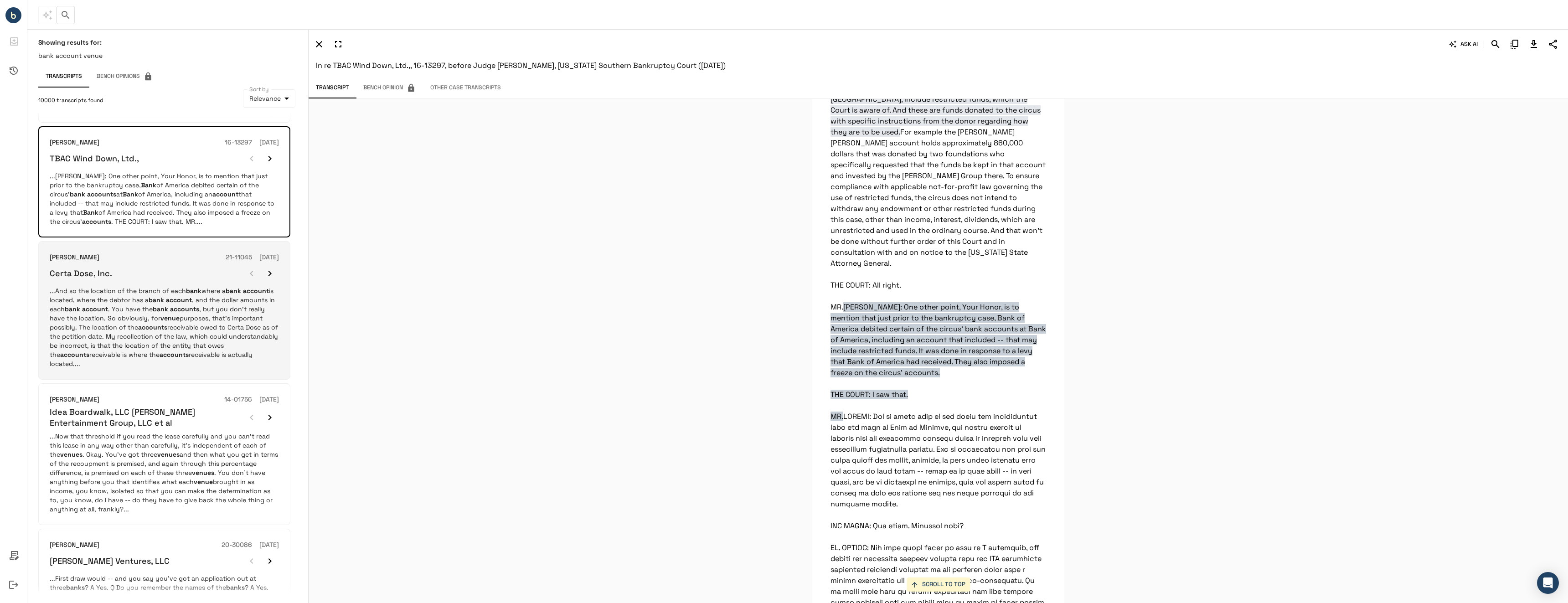
click at [166, 341] on p "...And so the location of the branch of each bank where a bank account is locat…" at bounding box center [164, 327] width 229 height 82
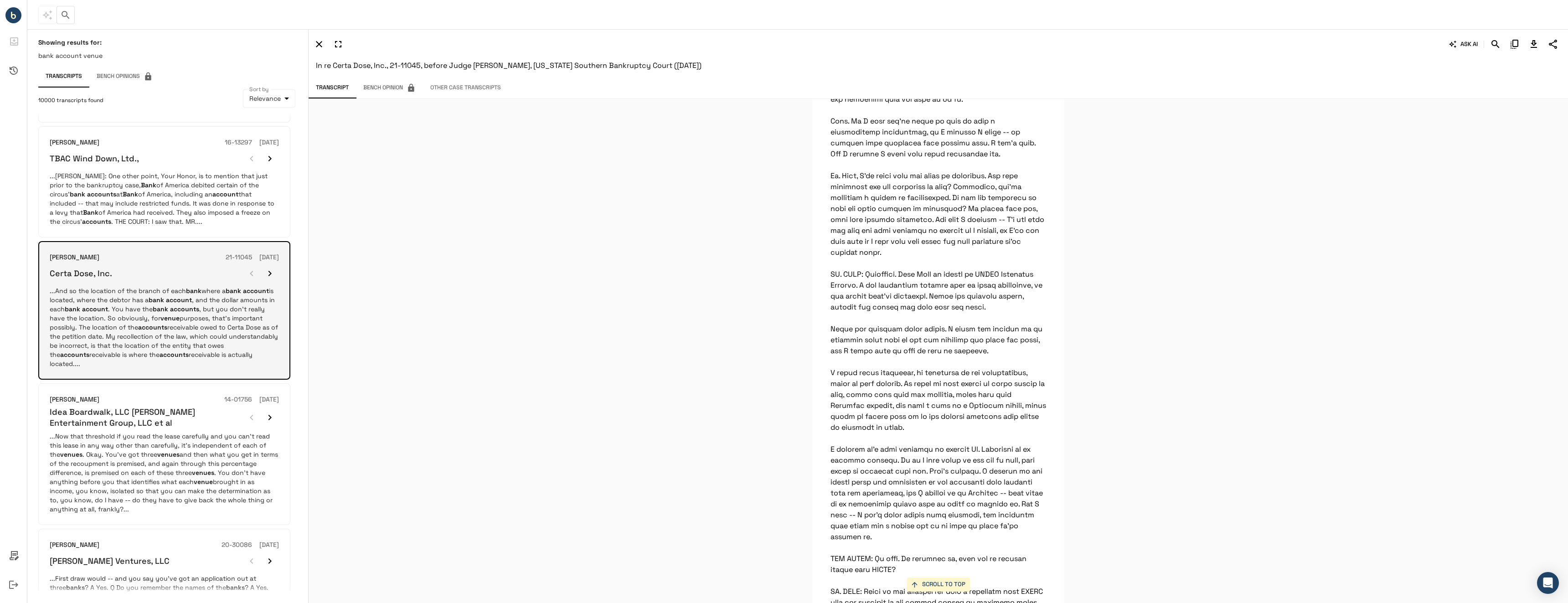
scroll to position [2105, 0]
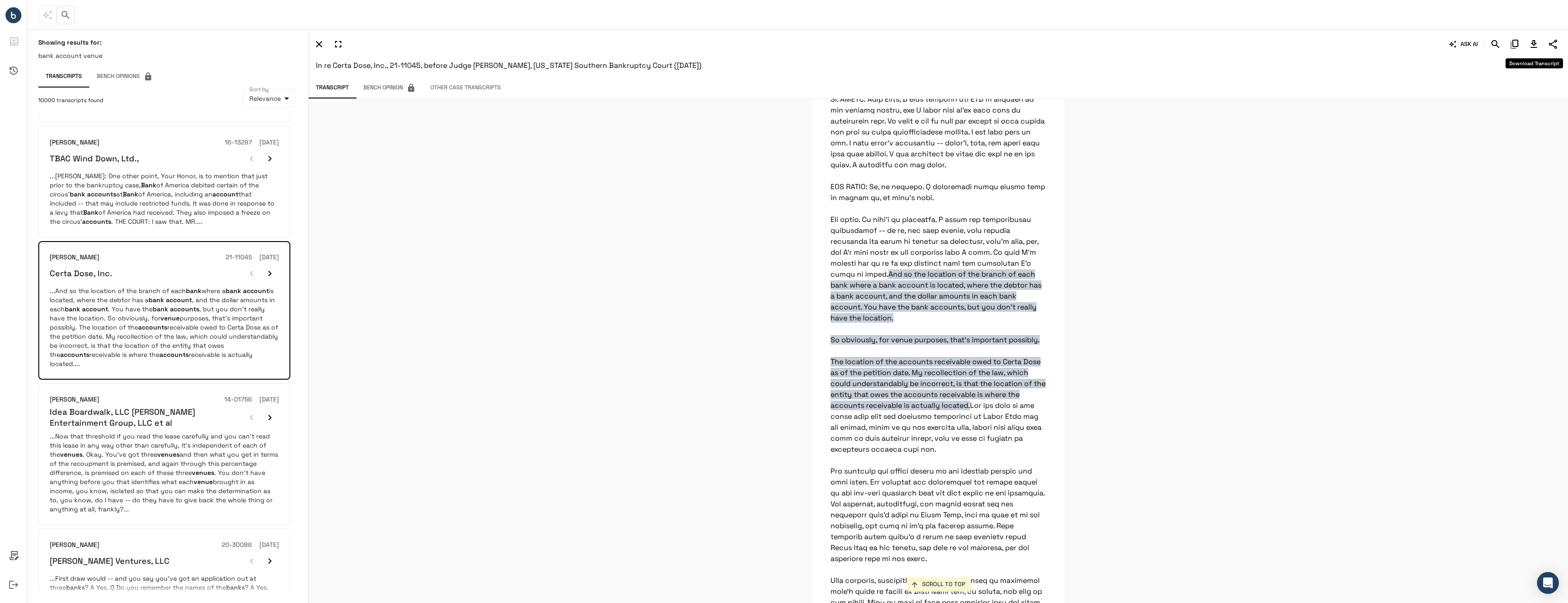
click at [1533, 44] on icon "Download Transcript" at bounding box center [1534, 44] width 6 height 8
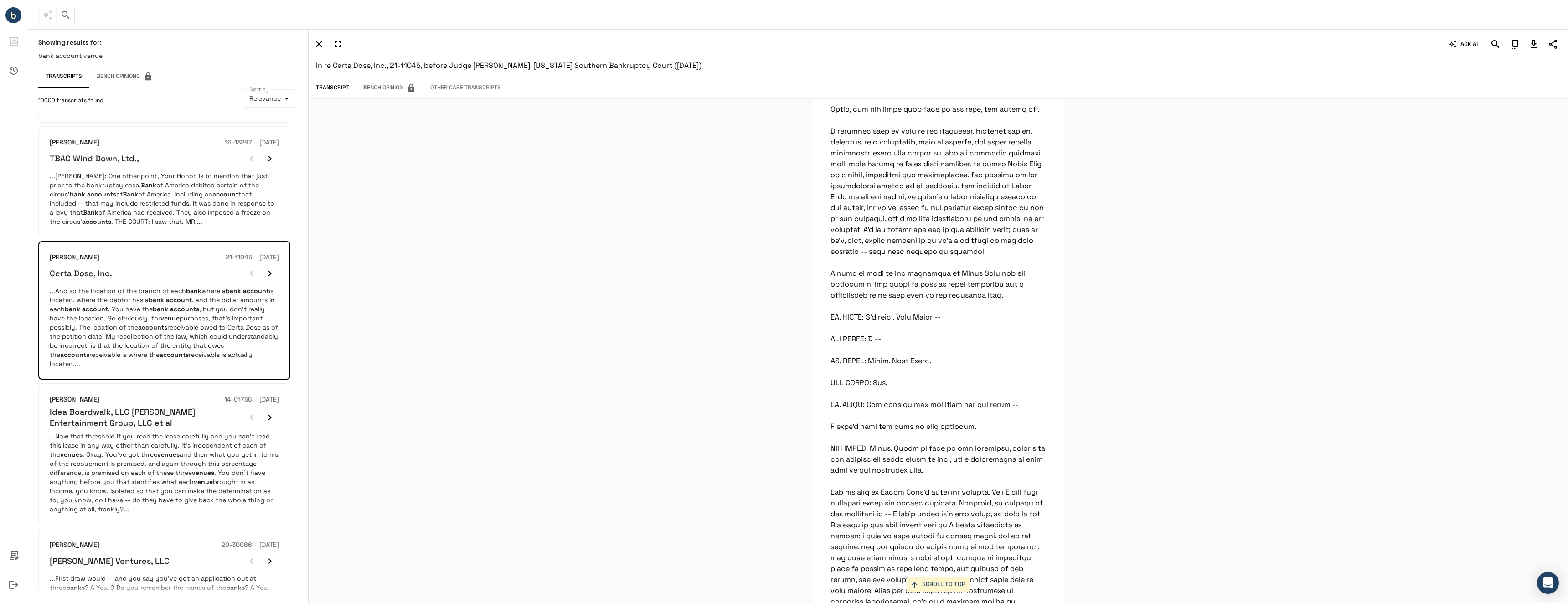
scroll to position [2750, 0]
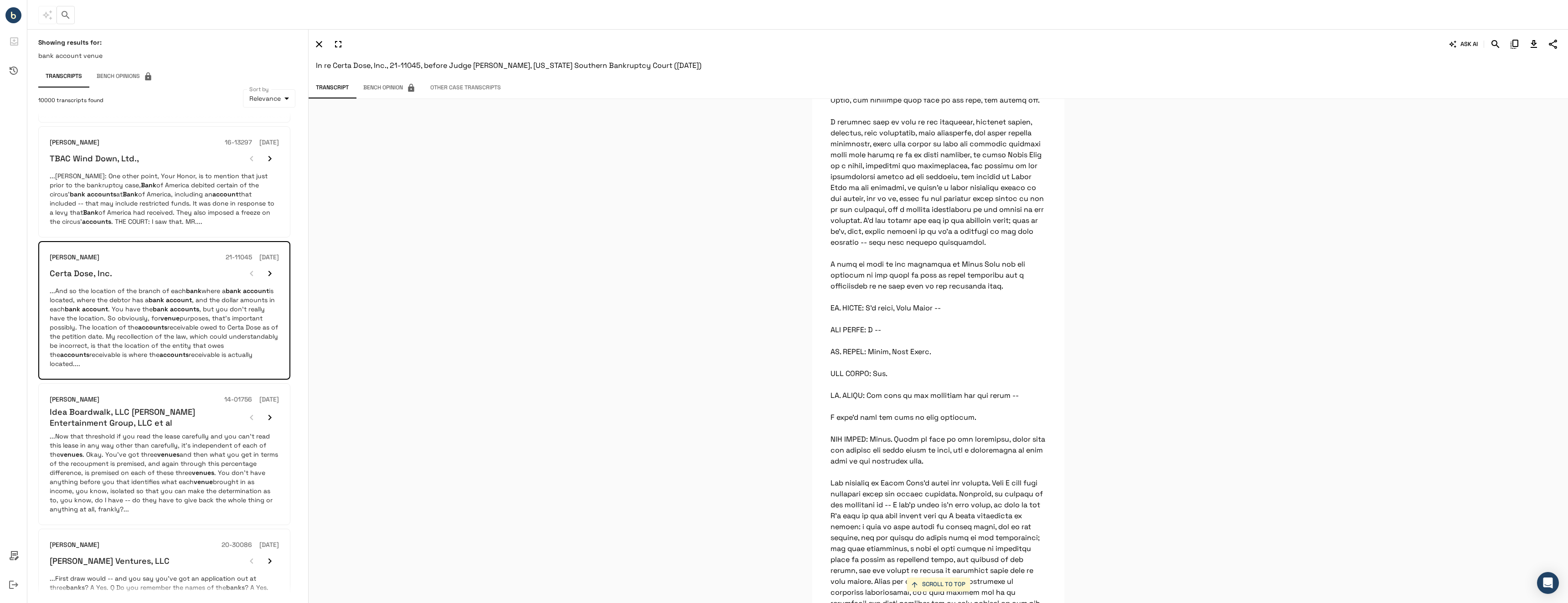
click at [1213, 343] on div "SCROLL TO TOP And so the location of the branch of each bank where a bank accou…" at bounding box center [938, 350] width 1259 height 504
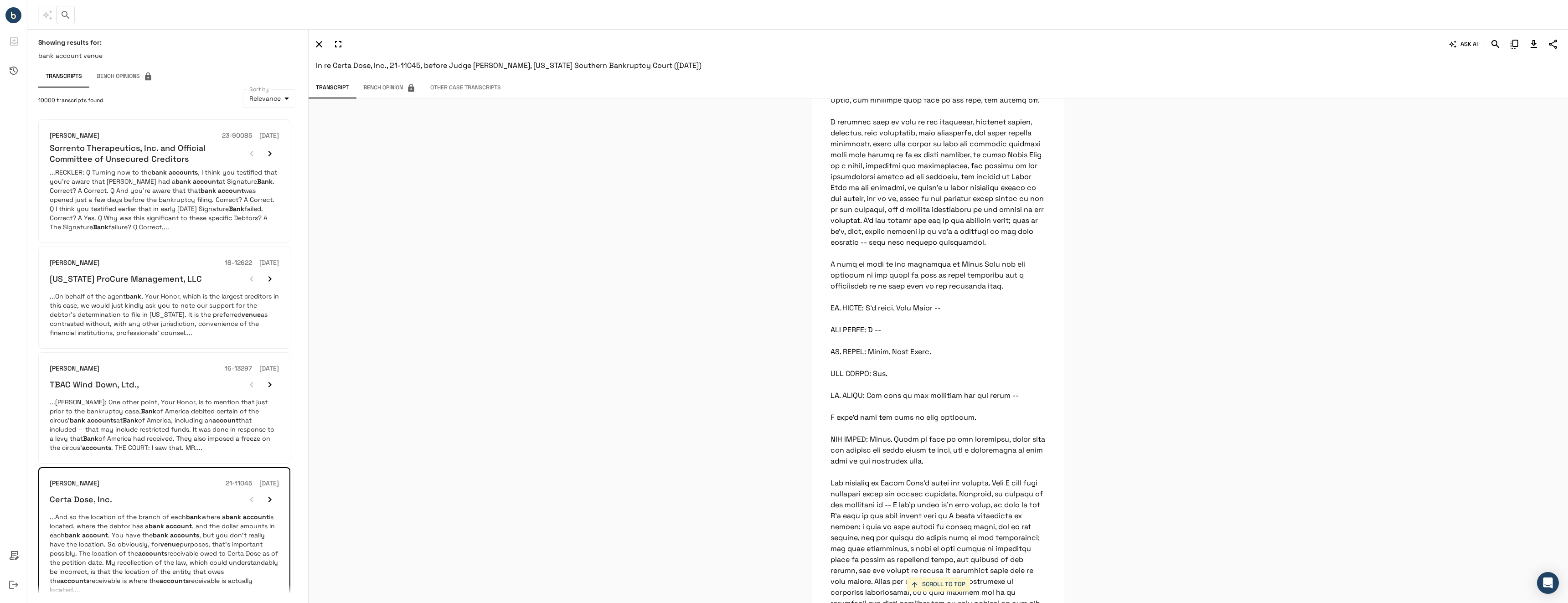
click at [783, 358] on div "SCROLL TO TOP And so the location of the branch of each bank where a bank accou…" at bounding box center [938, 350] width 1259 height 504
drag, startPoint x: 49, startPoint y: 399, endPoint x: 13, endPoint y: 284, distance: 120.5
click at [48, 394] on div "[PERSON_NAME] 16-13297 [DATE] TBAC Wind Down, Ltd., ...[PERSON_NAME]: One other…" at bounding box center [164, 408] width 252 height 111
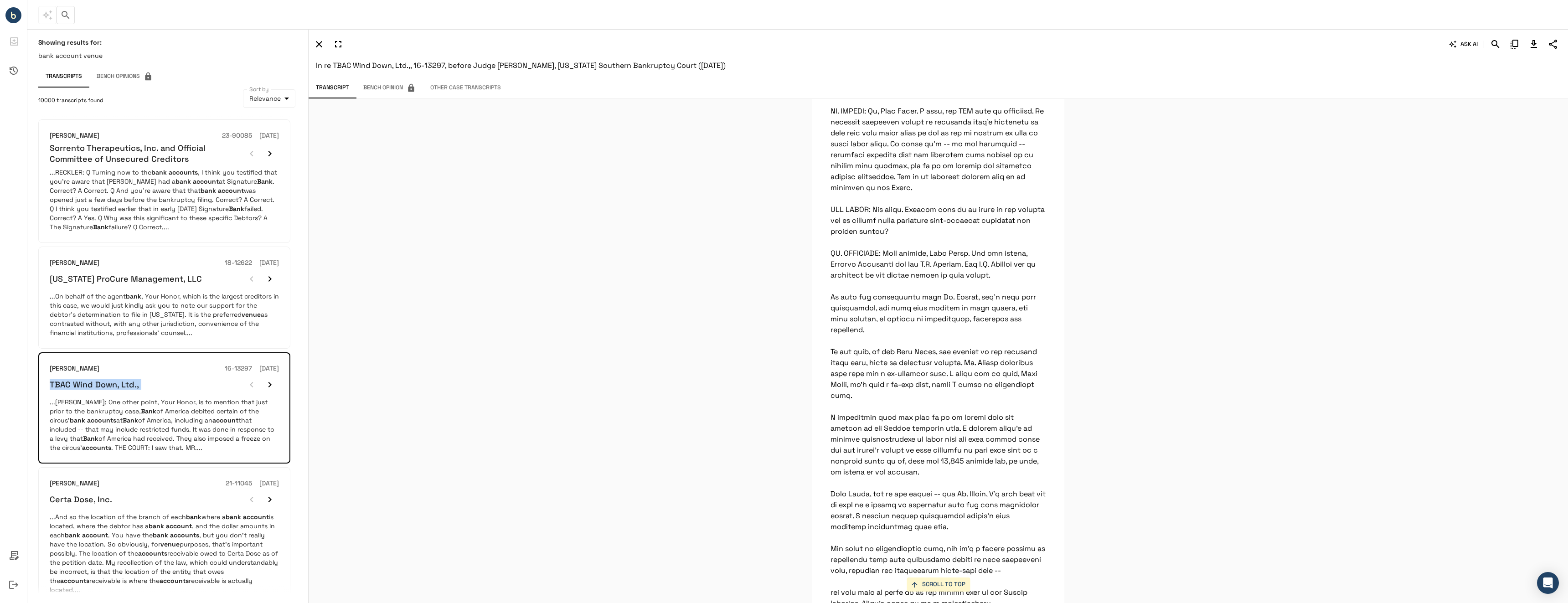
scroll to position [4654, 0]
